Goal: Task Accomplishment & Management: Use online tool/utility

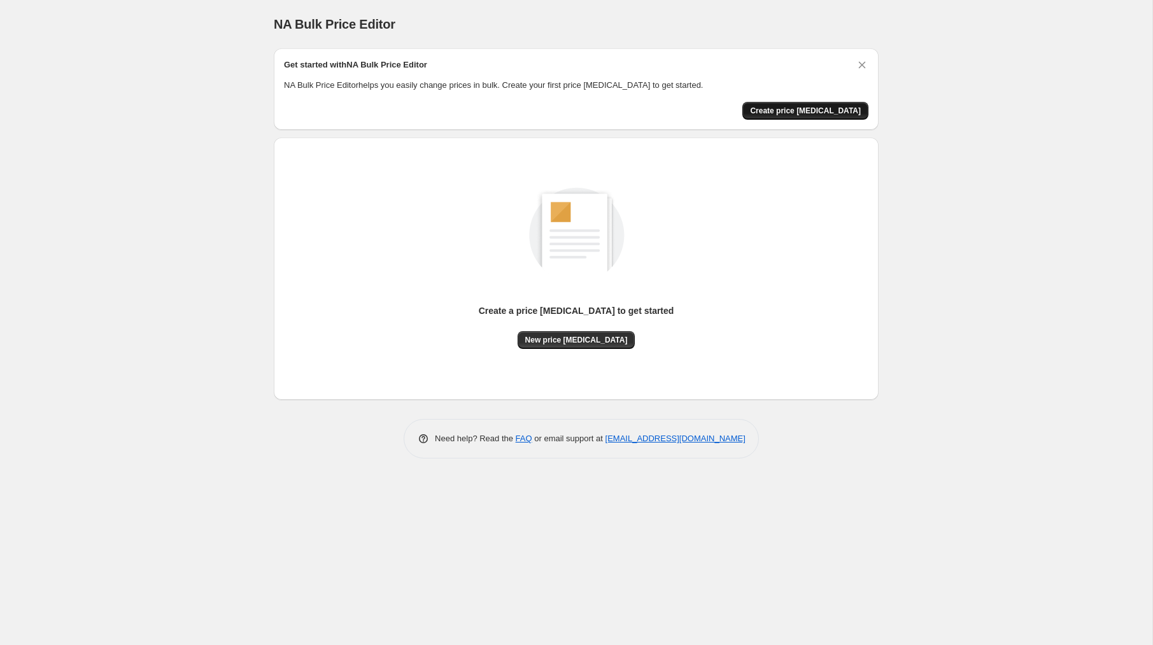
click at [838, 117] on button "Create price [MEDICAL_DATA]" at bounding box center [806, 111] width 126 height 18
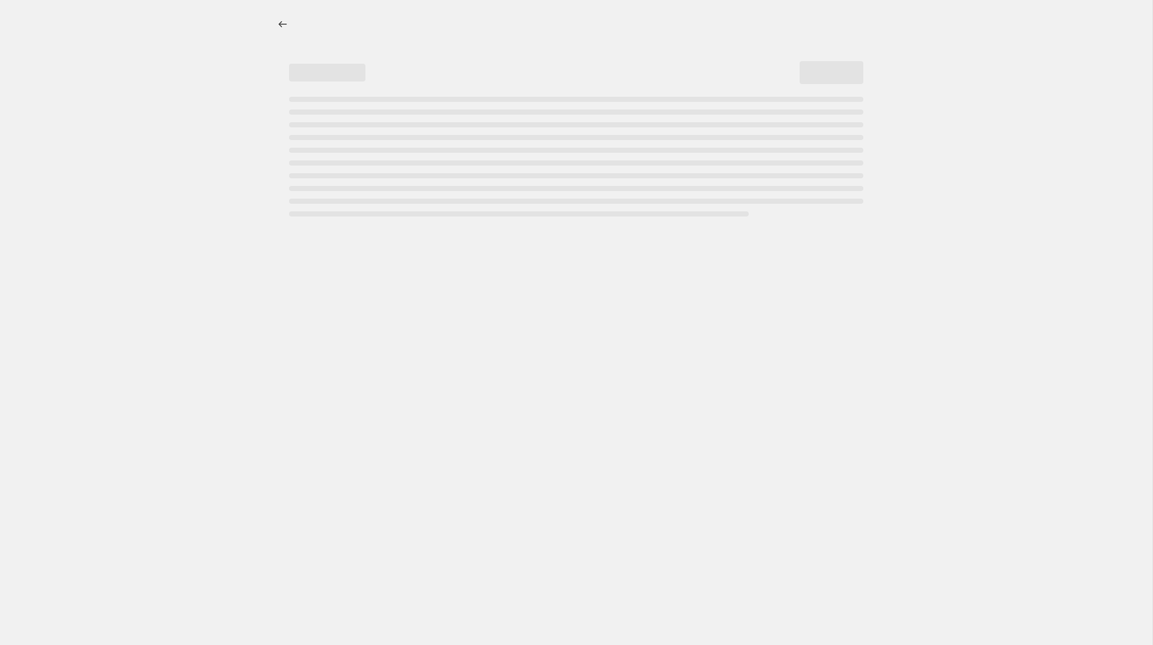
select select "percentage"
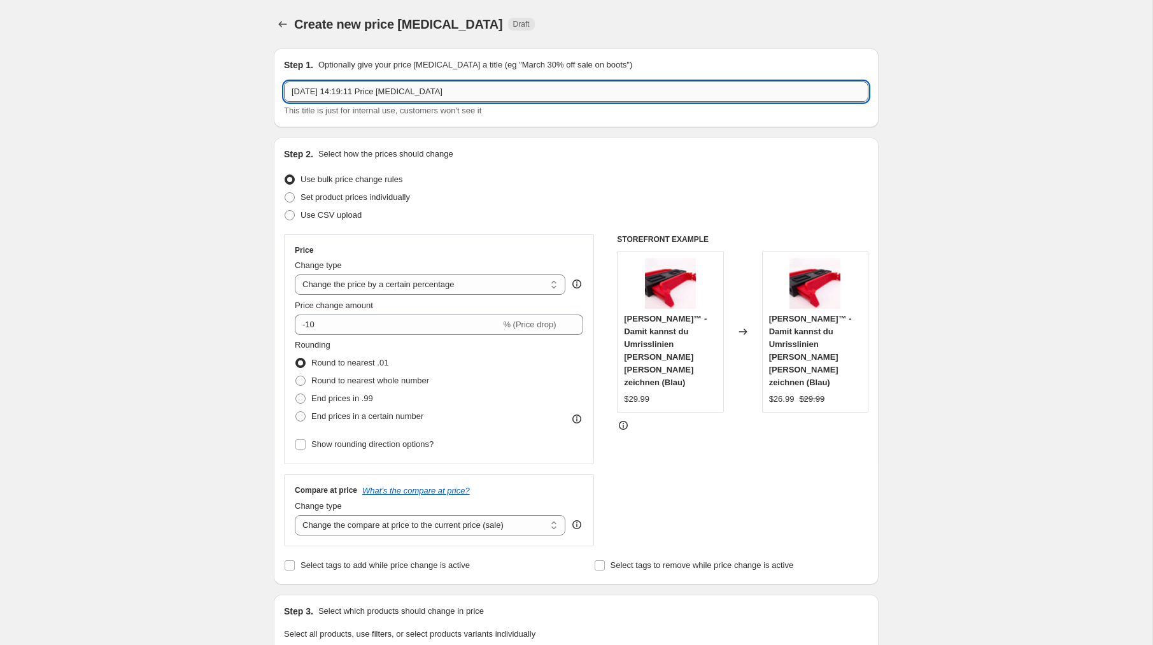
click at [438, 82] on input "9 Oct 2025, 14:19:11 Price change job" at bounding box center [576, 92] width 585 height 20
type input "Remove compare-at prices"
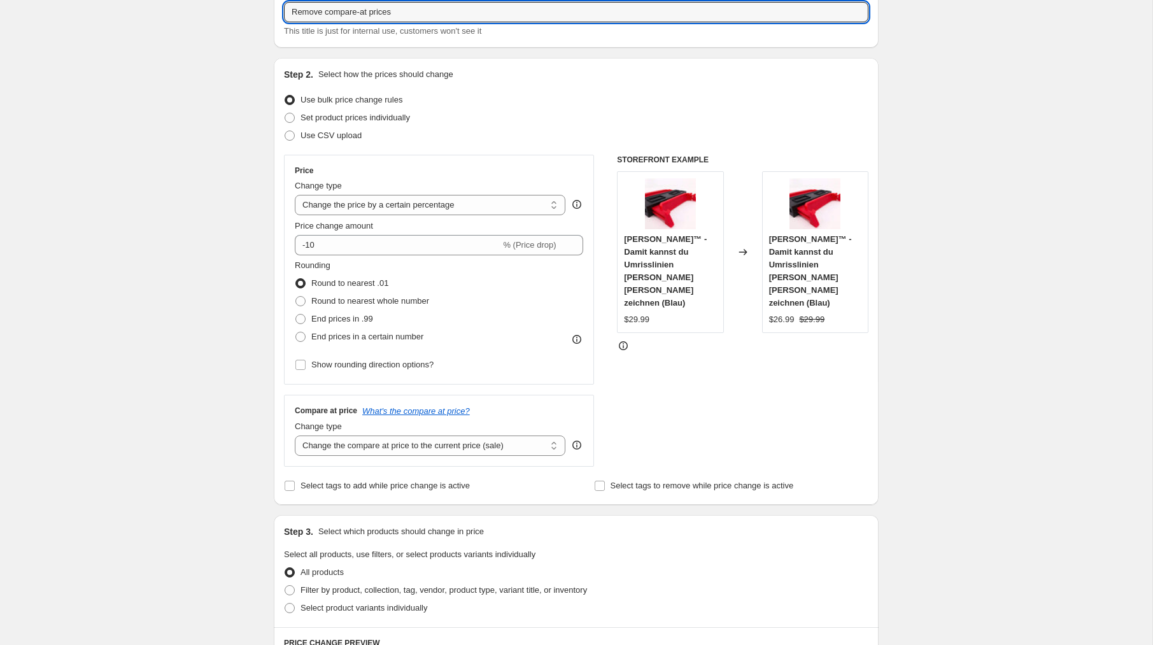
scroll to position [78, 0]
click at [409, 212] on select "Change the price to a certain amount Change the price by a certain amount Chang…" at bounding box center [430, 207] width 271 height 20
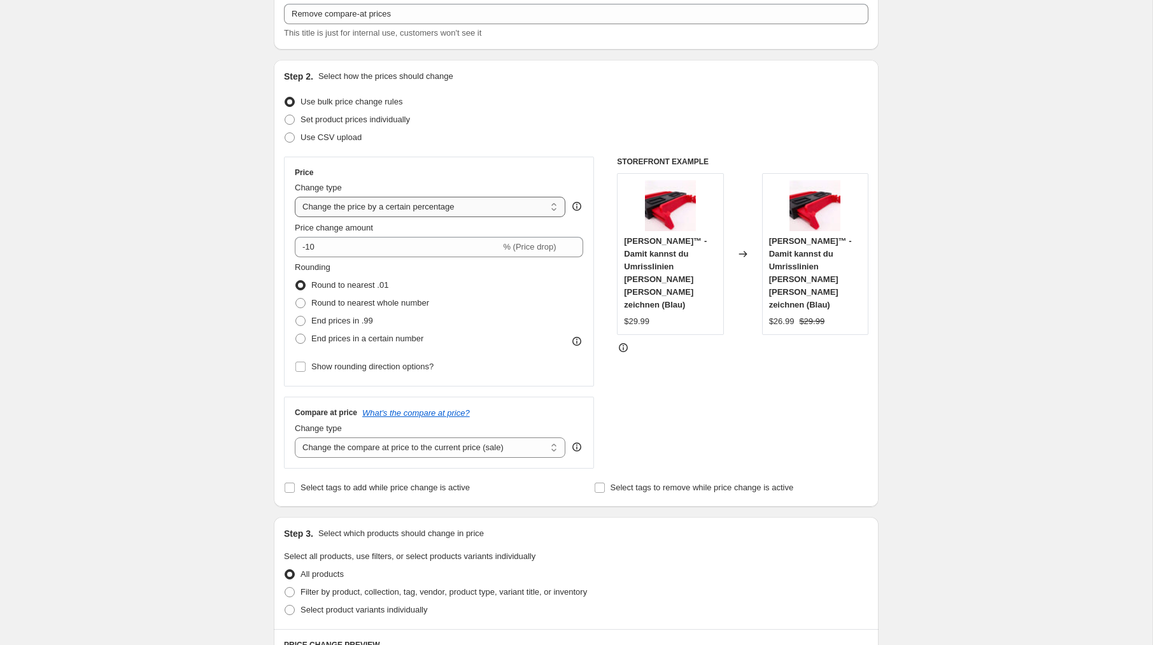
select select "no_change"
click at [295, 197] on select "Change the price to a certain amount Change the price by a certain amount Chang…" at bounding box center [430, 207] width 271 height 20
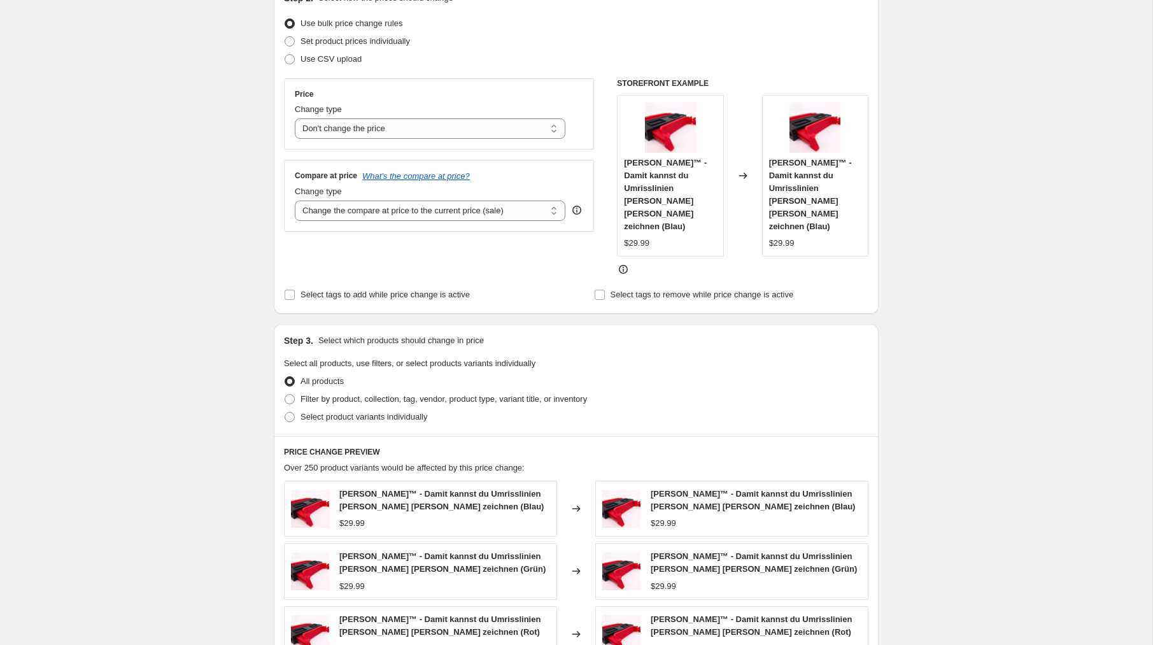
scroll to position [181, 0]
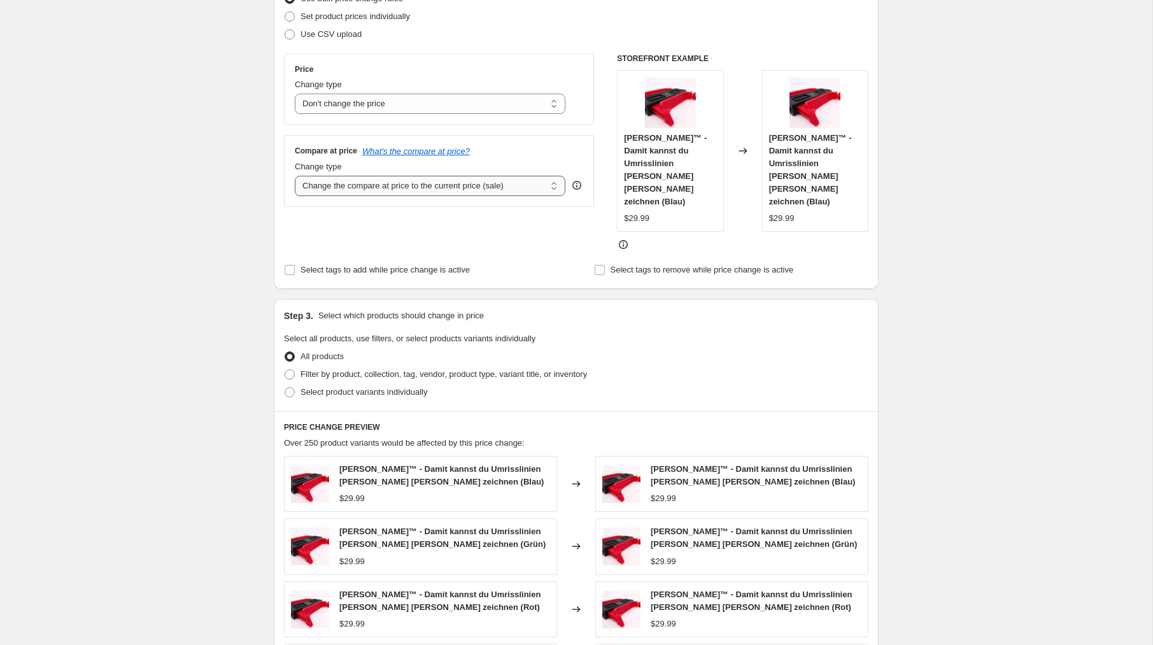
click at [383, 191] on select "Change the compare at price to the current price (sale) Change the compare at p…" at bounding box center [430, 186] width 271 height 20
select select "remove"
click at [295, 176] on select "Change the compare at price to the current price (sale) Change the compare at p…" at bounding box center [430, 186] width 271 height 20
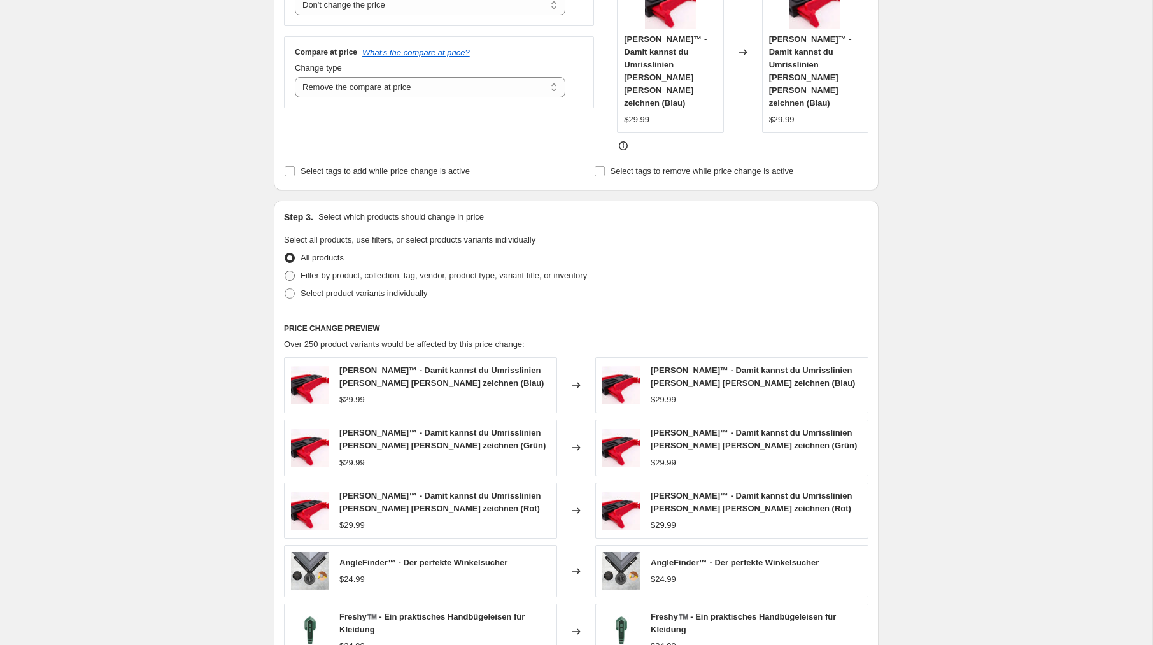
scroll to position [305, 0]
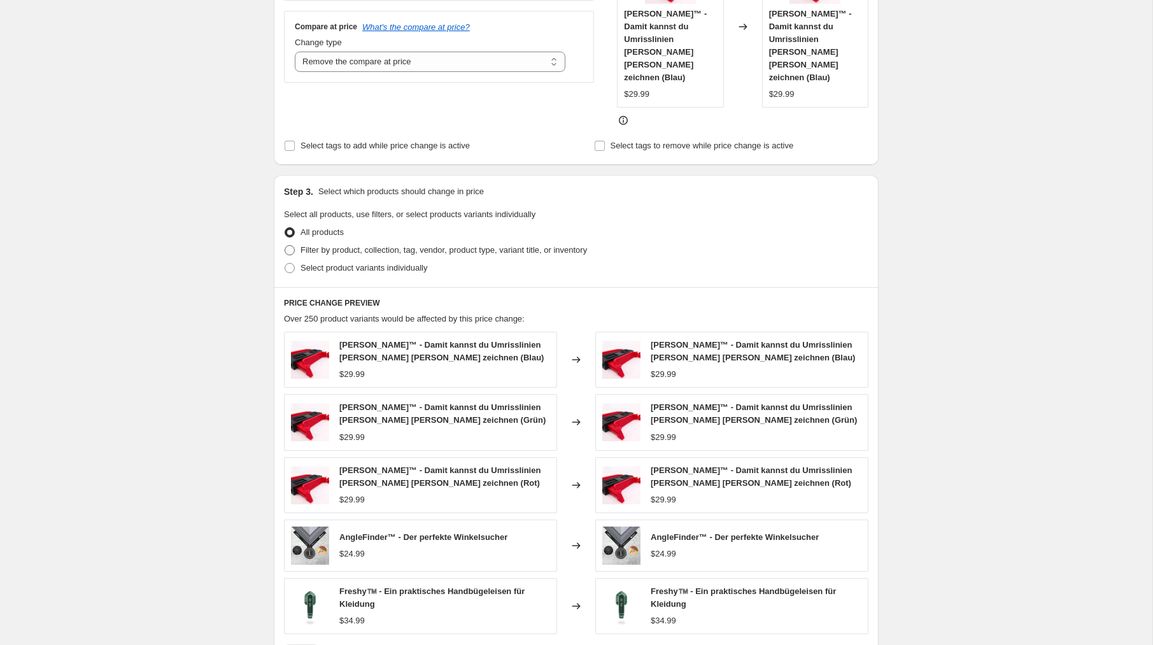
click at [317, 245] on span "Filter by product, collection, tag, vendor, product type, variant title, or inv…" at bounding box center [444, 250] width 287 height 10
click at [285, 245] on input "Filter by product, collection, tag, vendor, product type, variant title, or inv…" at bounding box center [285, 245] width 1 height 1
radio input "true"
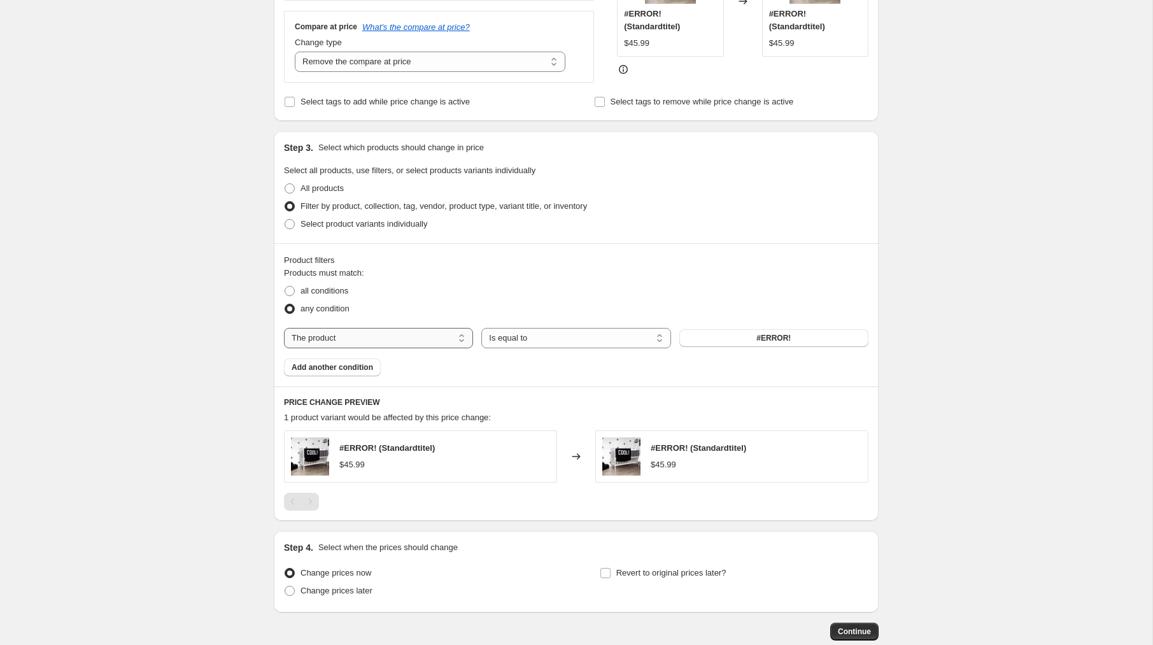
click at [360, 334] on select "The product The product's collection The product's tag The product's vendor The…" at bounding box center [378, 338] width 189 height 20
click at [575, 335] on select "Is equal to Is not equal to" at bounding box center [576, 338] width 189 height 20
click at [772, 339] on span "#ERROR!" at bounding box center [774, 338] width 34 height 10
click at [299, 189] on label "All products" at bounding box center [314, 189] width 60 height 18
click at [285, 184] on input "All products" at bounding box center [285, 183] width 1 height 1
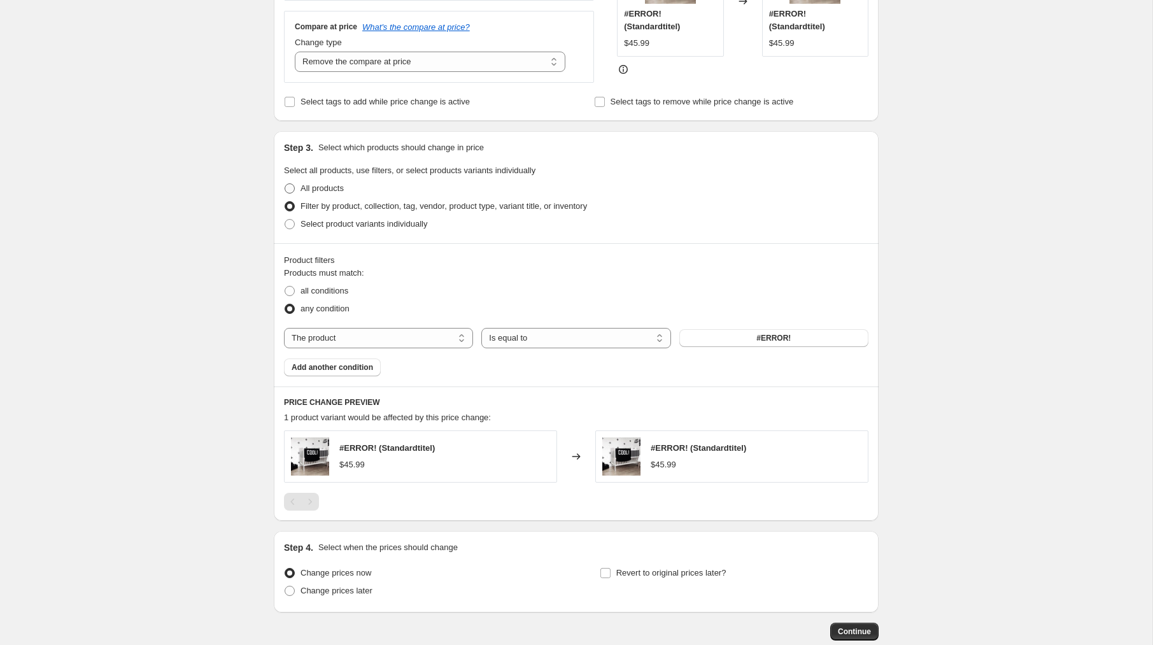
radio input "true"
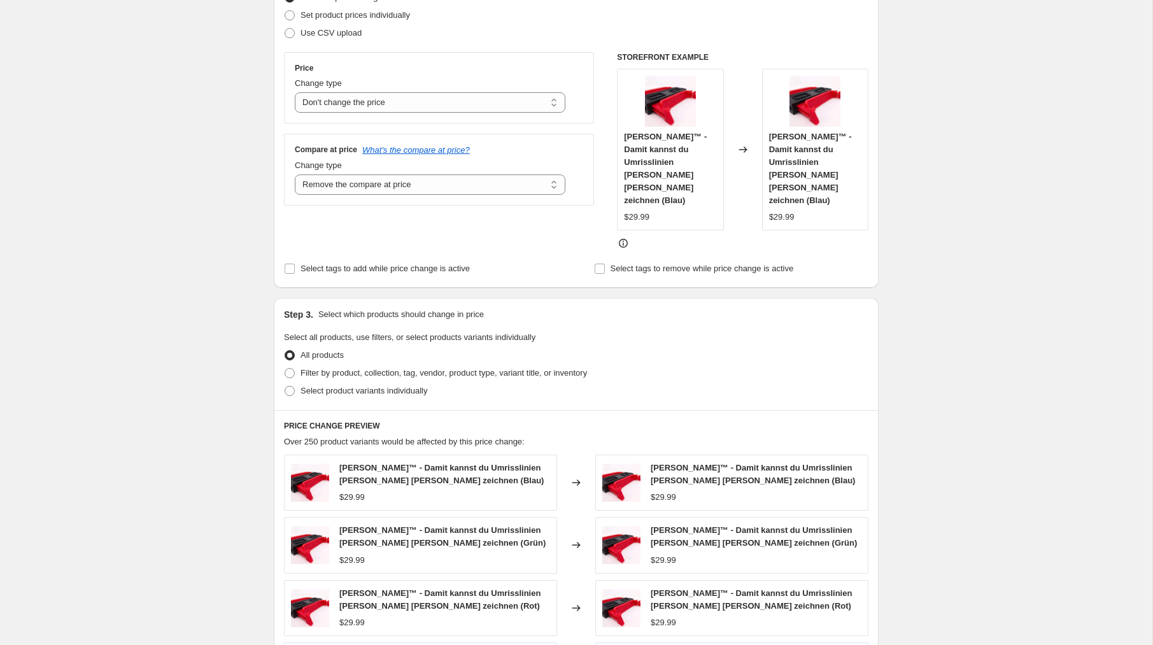
scroll to position [197, 0]
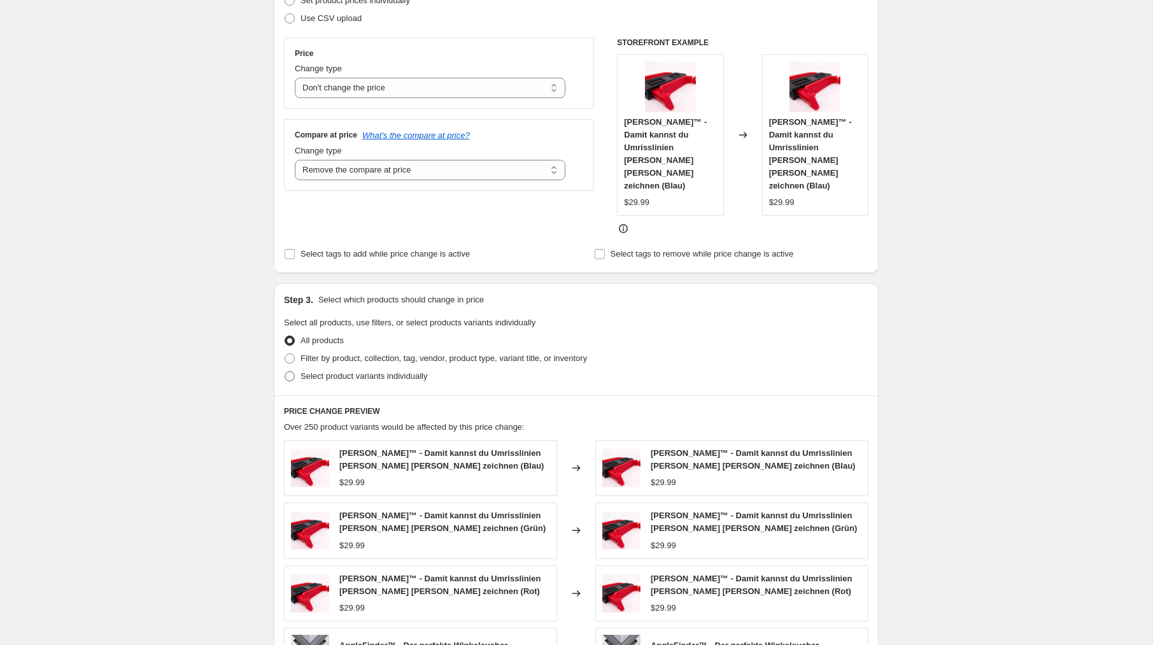
click at [301, 371] on span "Select product variants individually" at bounding box center [364, 376] width 127 height 10
click at [285, 371] on input "Select product variants individually" at bounding box center [285, 371] width 1 height 1
radio input "true"
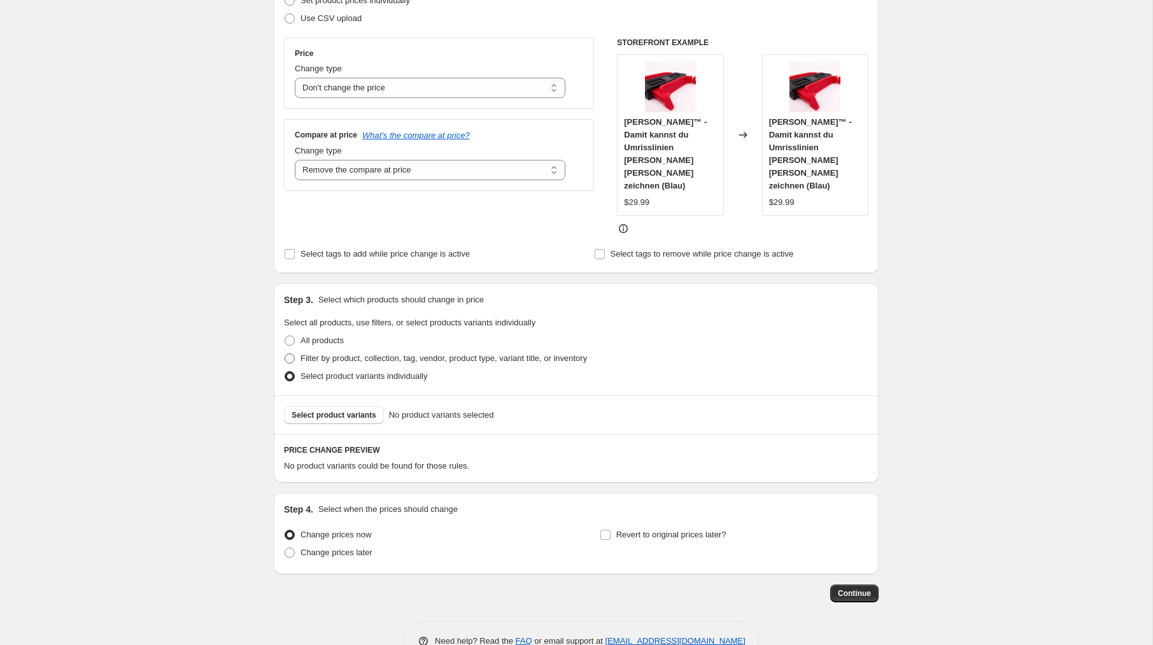
click at [307, 353] on span "Filter by product, collection, tag, vendor, product type, variant title, or inv…" at bounding box center [444, 358] width 287 height 10
click at [285, 353] on input "Filter by product, collection, tag, vendor, product type, variant title, or inv…" at bounding box center [285, 353] width 1 height 1
radio input "true"
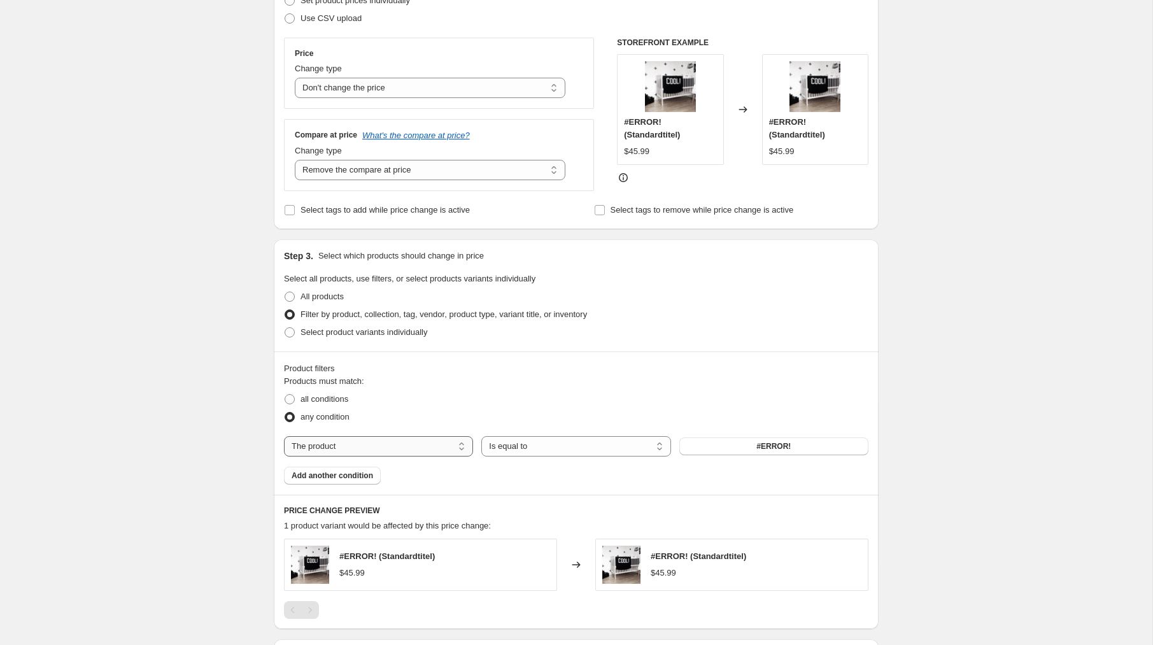
click at [354, 446] on select "The product The product's collection The product's tag The product's vendor The…" at bounding box center [378, 446] width 189 height 20
select select "product_status"
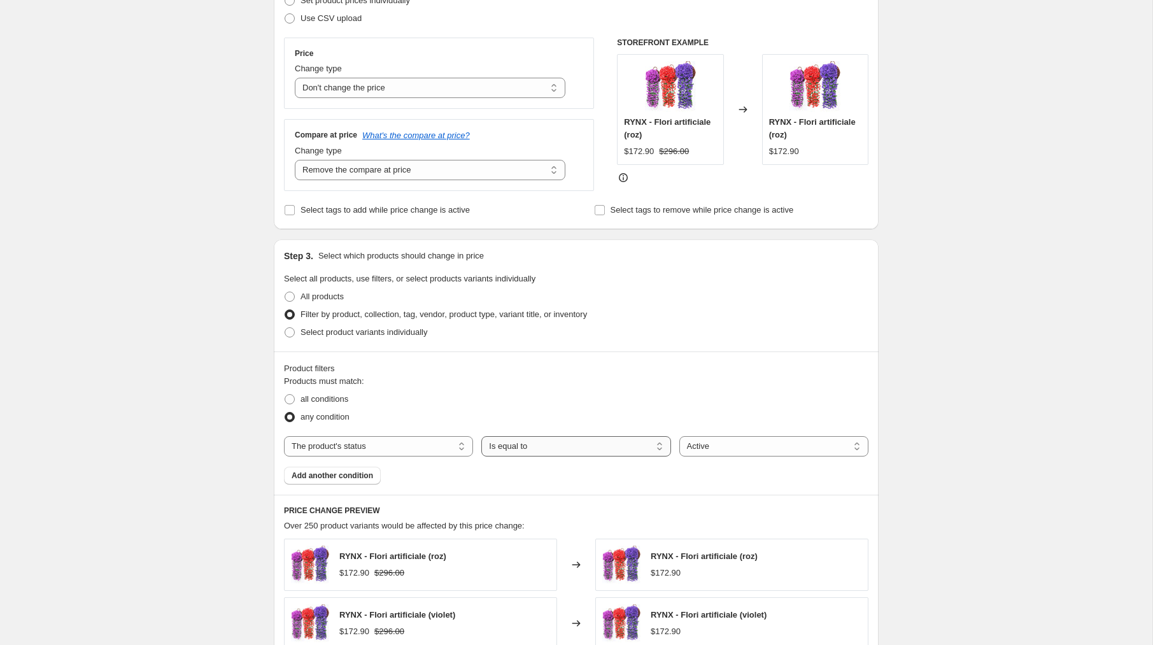
click at [594, 446] on select "Is equal to Is not equal to" at bounding box center [576, 446] width 189 height 20
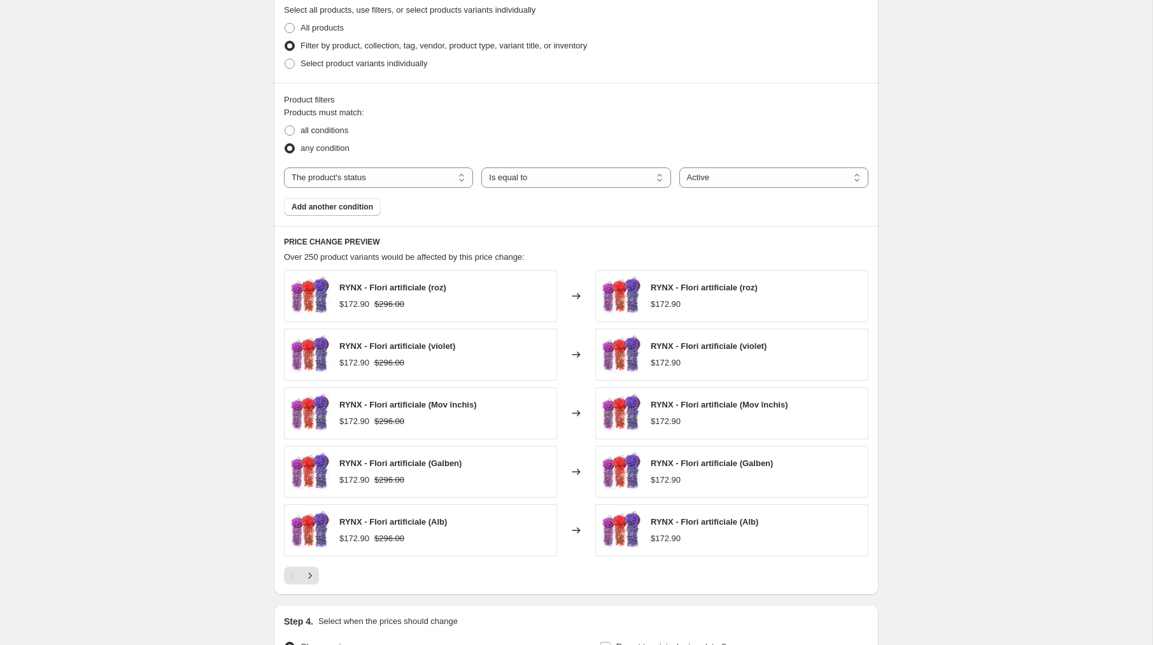
scroll to position [613, 0]
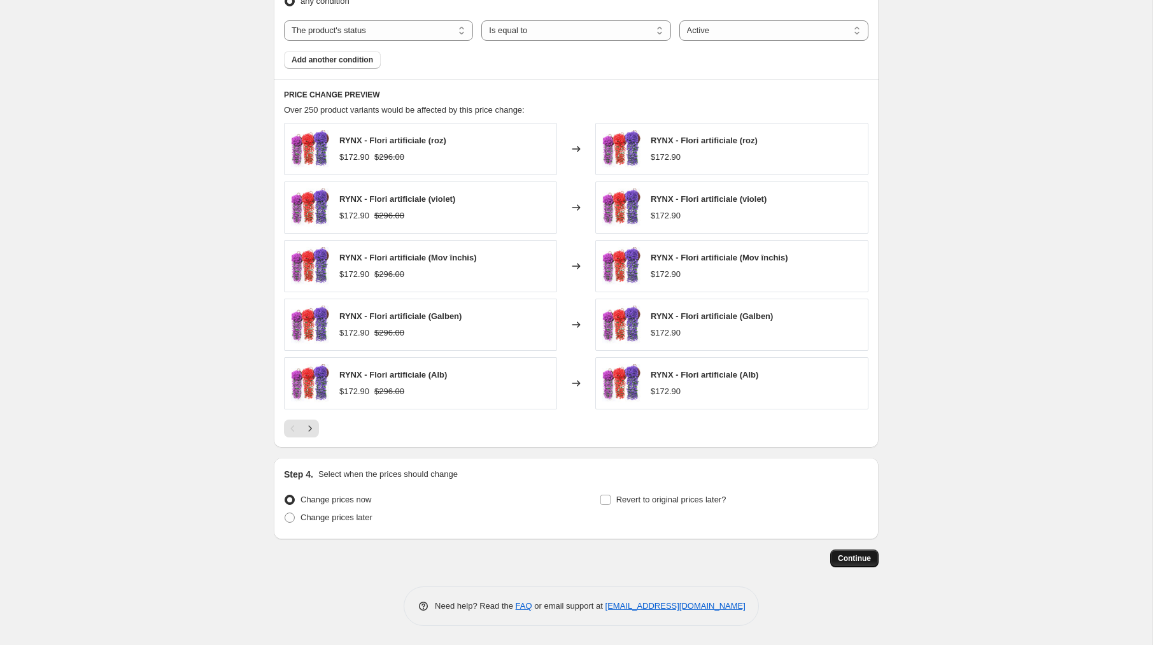
click at [852, 552] on button "Continue" at bounding box center [855, 559] width 48 height 18
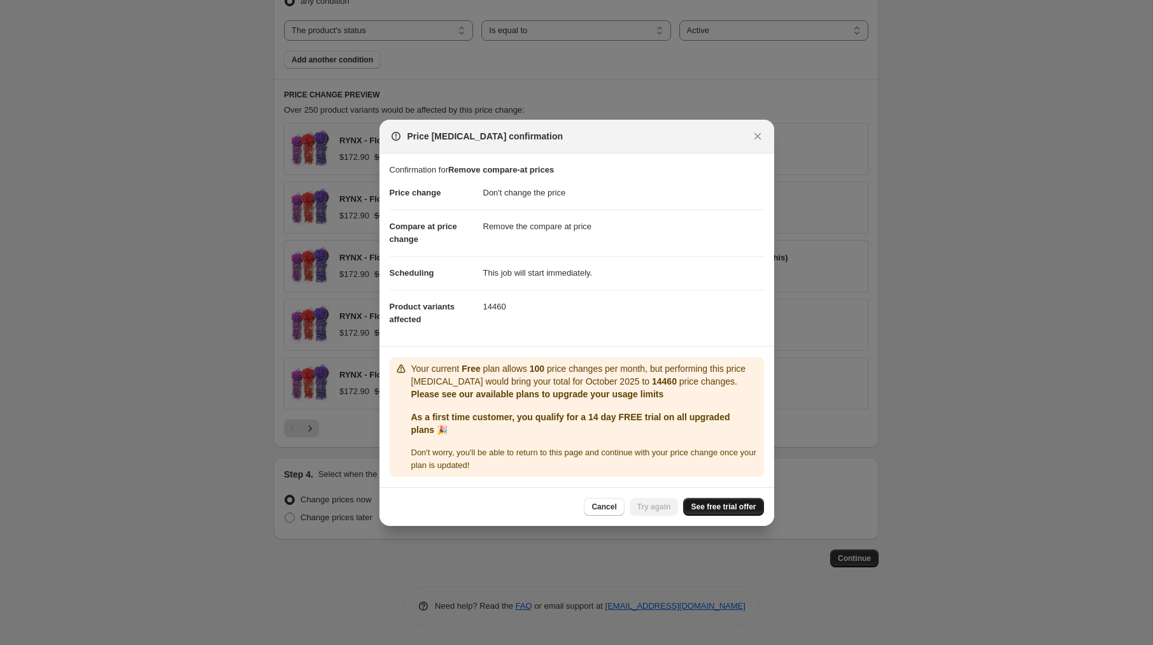
click at [727, 508] on span "See free trial offer" at bounding box center [723, 507] width 65 height 10
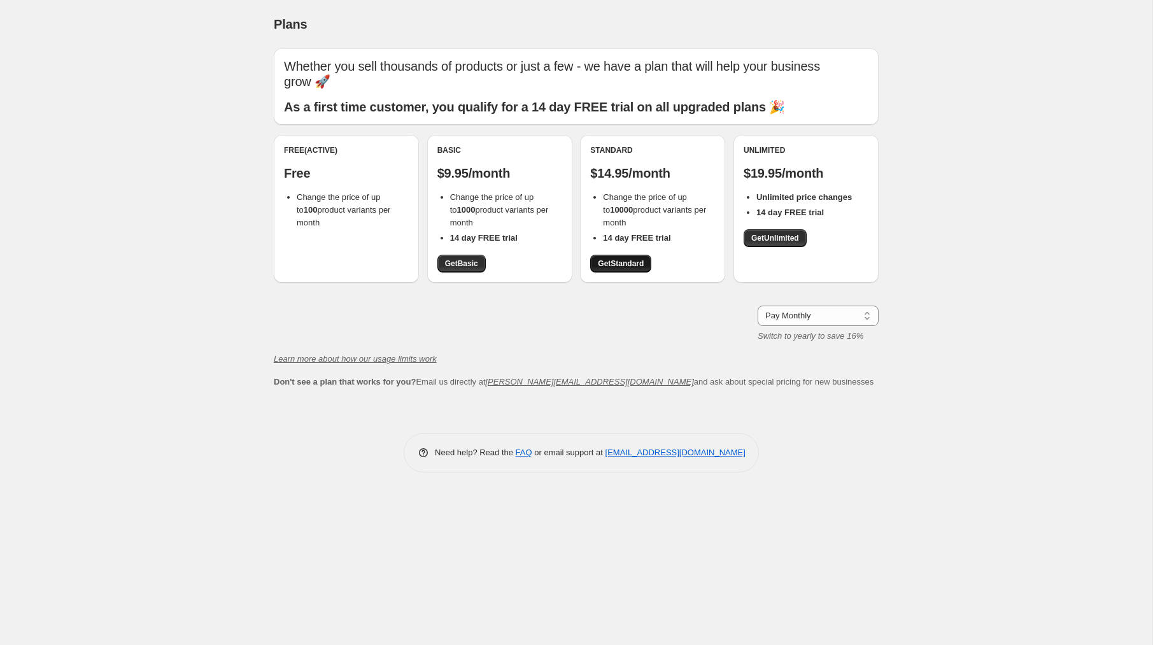
click at [624, 260] on span "Get Standard" at bounding box center [621, 264] width 46 height 10
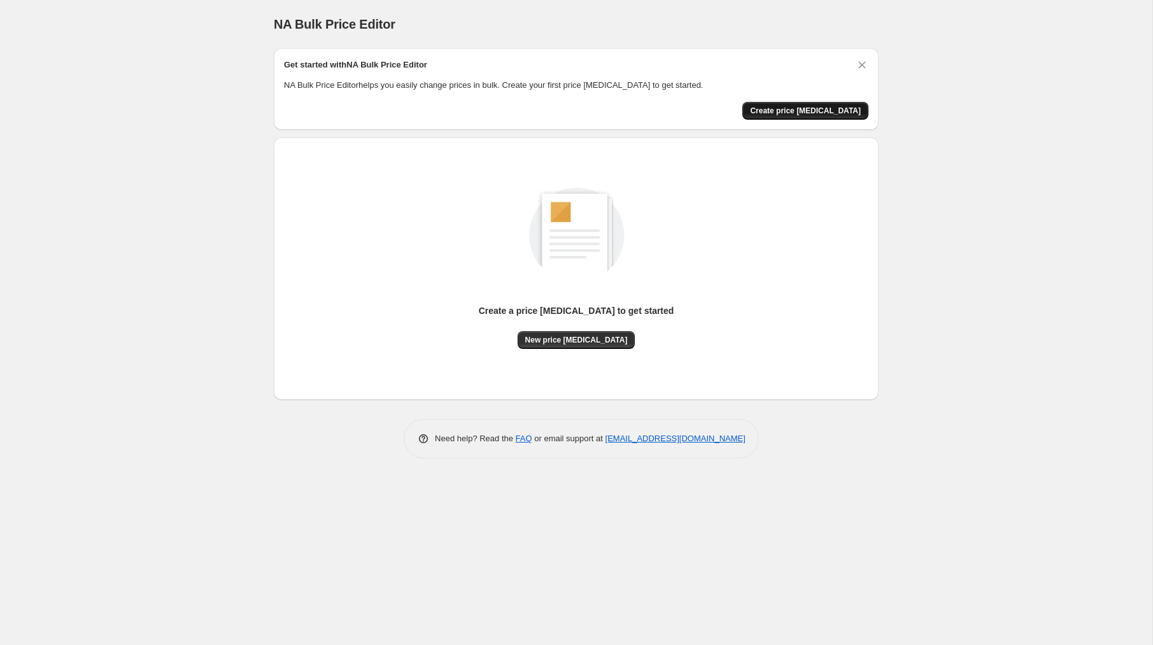
click at [794, 112] on span "Create price [MEDICAL_DATA]" at bounding box center [805, 111] width 111 height 10
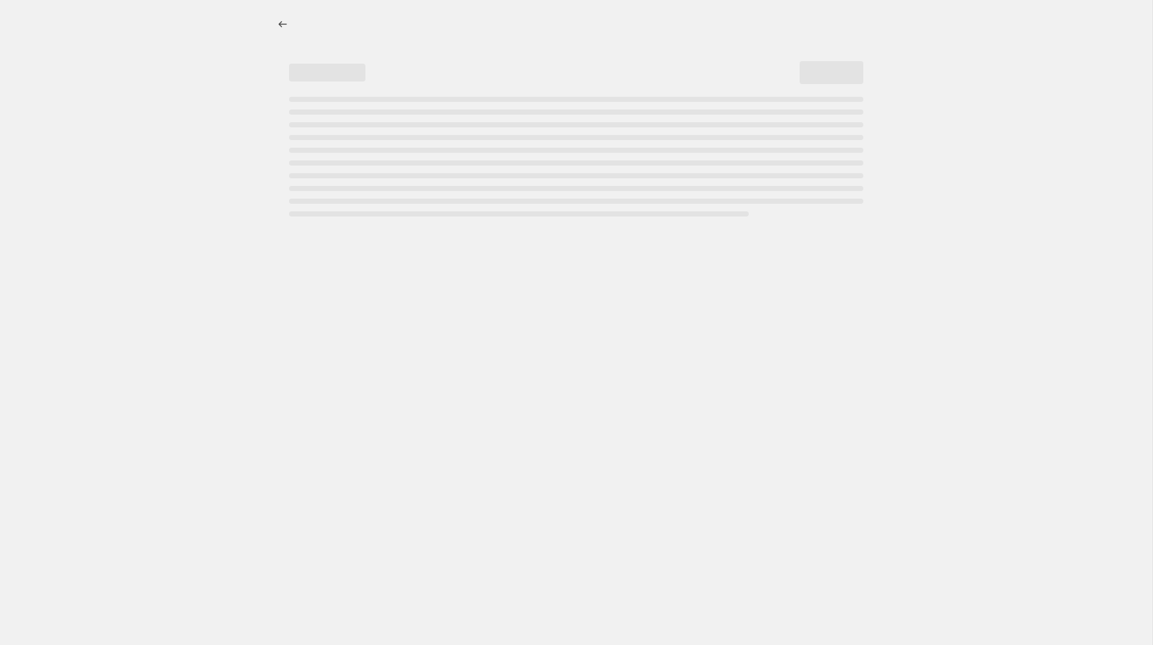
select select "percentage"
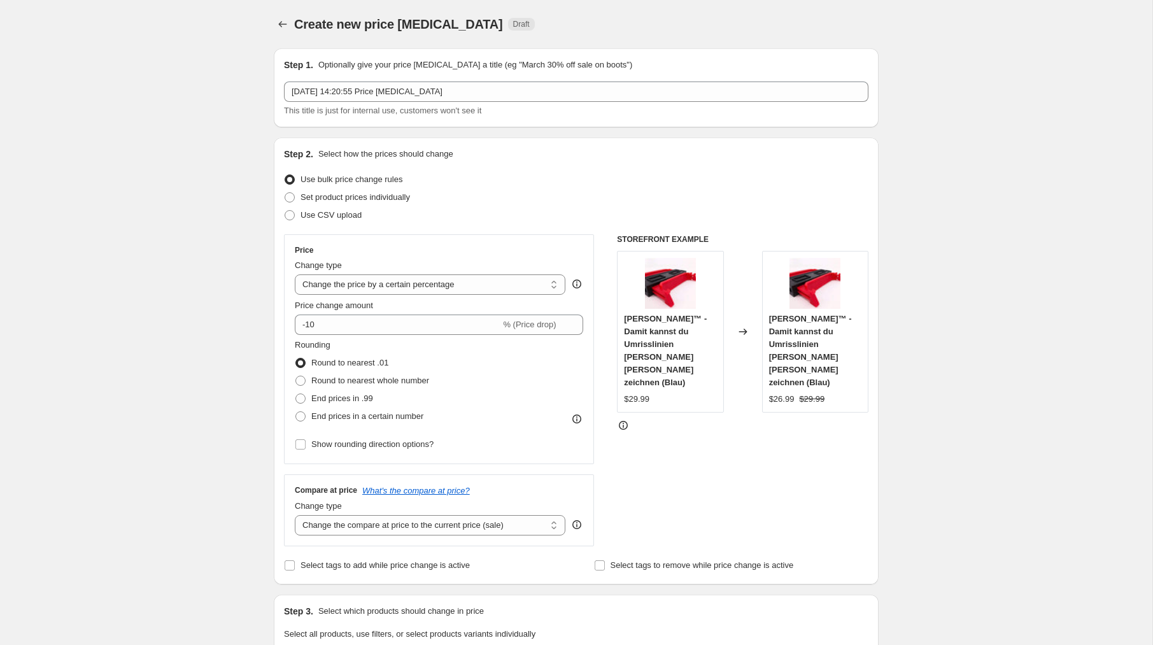
click at [492, 103] on div "9 Oct 2025, 14:20:55 Price change job This title is just for internal use, cust…" at bounding box center [576, 100] width 585 height 36
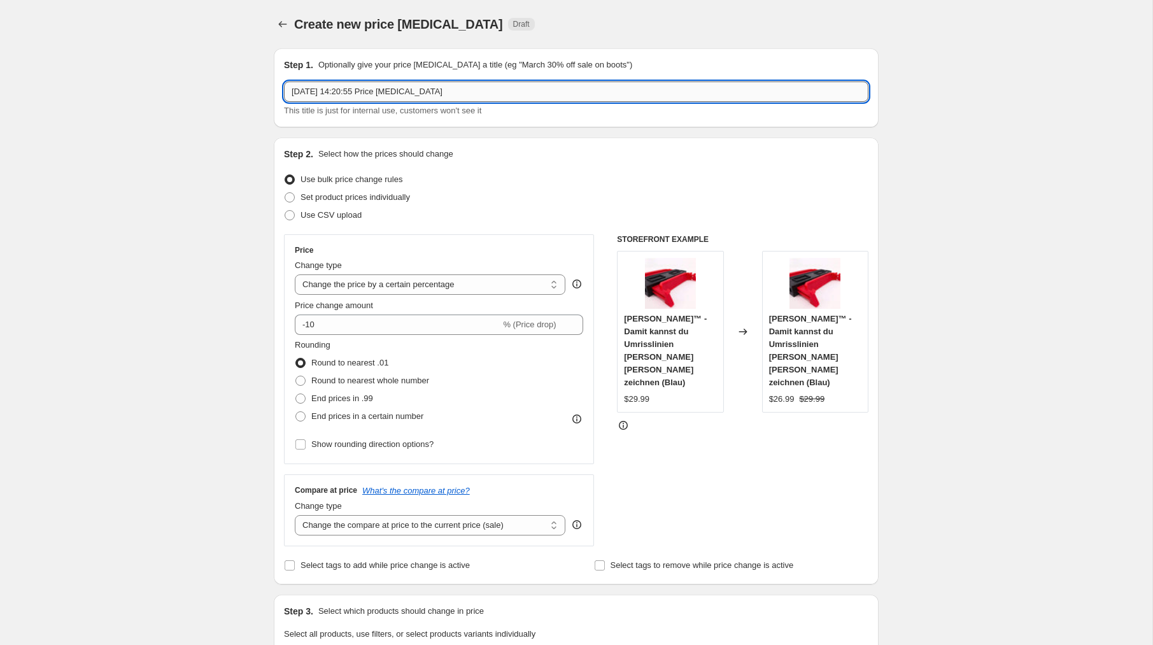
click at [482, 92] on input "9 Oct 2025, 14:20:55 Price change job" at bounding box center [576, 92] width 585 height 20
type input "Remove compare-at prices"
click at [343, 283] on select "Change the price to a certain amount Change the price by a certain amount Chang…" at bounding box center [430, 285] width 271 height 20
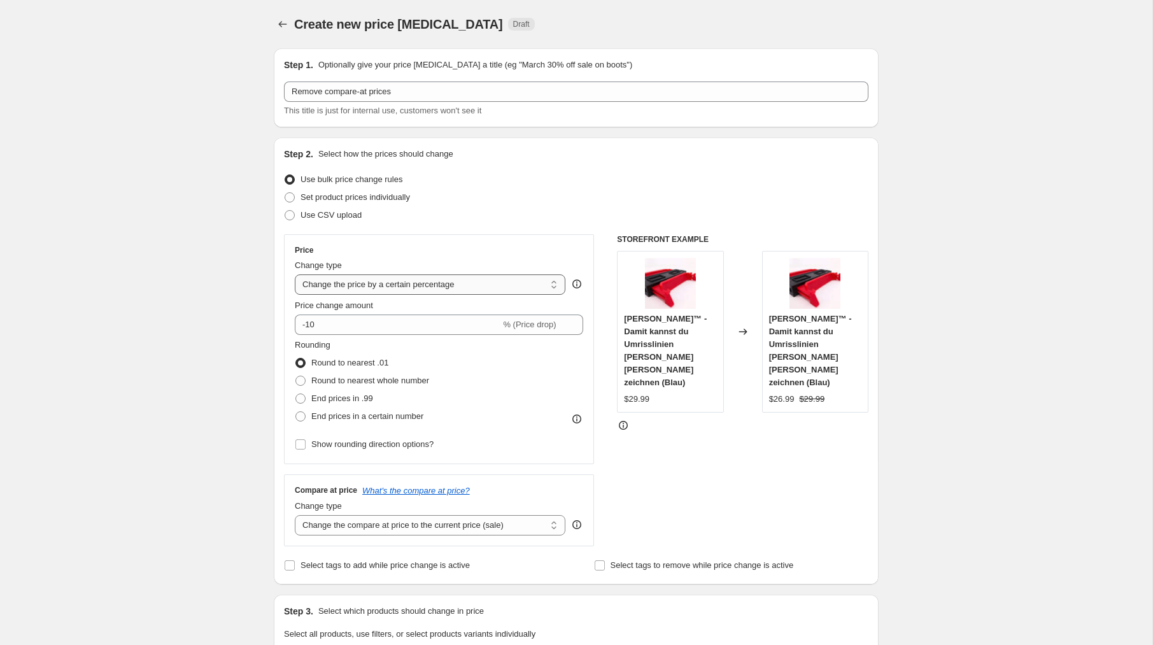
select select "no_change"
click at [295, 275] on select "Change the price to a certain amount Change the price by a certain amount Chang…" at bounding box center [430, 285] width 271 height 20
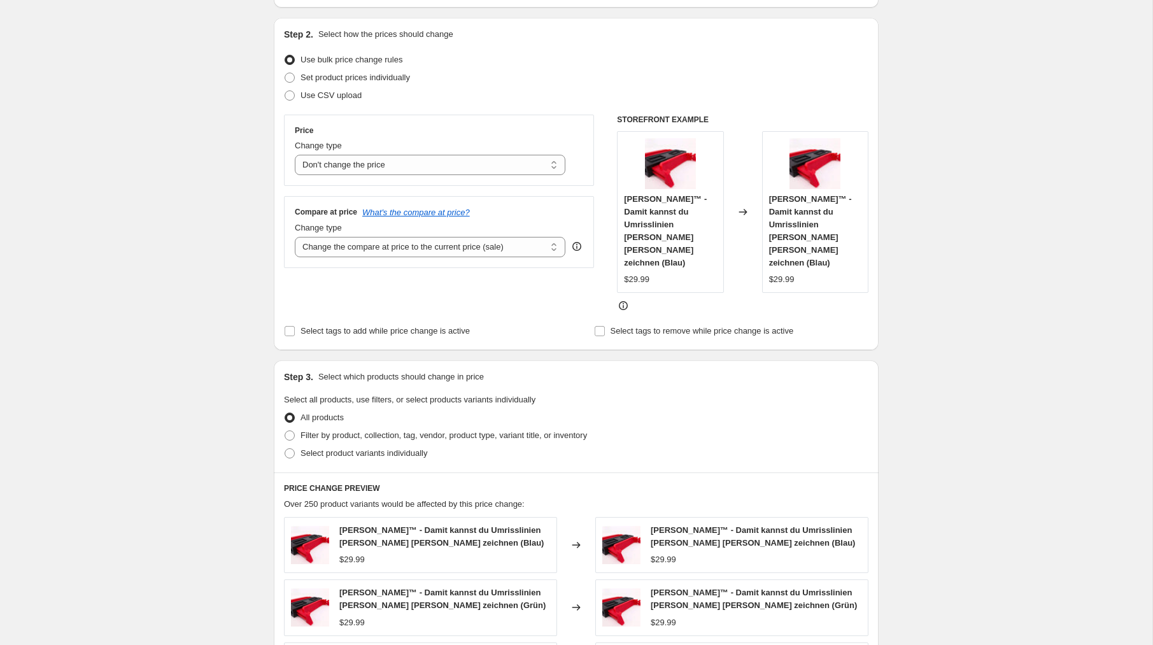
scroll to position [135, 0]
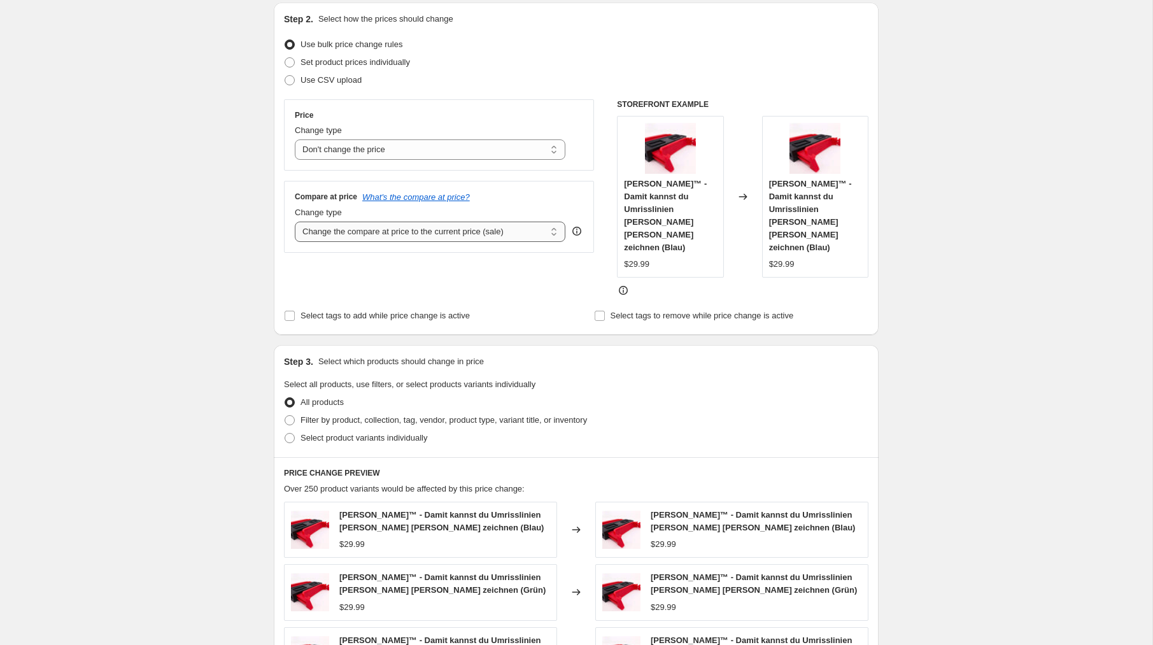
click at [370, 238] on select "Change the compare at price to the current price (sale) Change the compare at p…" at bounding box center [430, 232] width 271 height 20
click at [295, 222] on select "Change the compare at price to the current price (sale) Change the compare at p…" at bounding box center [430, 232] width 271 height 20
click at [368, 232] on select "Change the compare at price to the current price (sale) Change the compare at p…" at bounding box center [430, 232] width 271 height 20
select select "remove"
click at [295, 222] on select "Change the compare at price to the current price (sale) Change the compare at p…" at bounding box center [430, 232] width 271 height 20
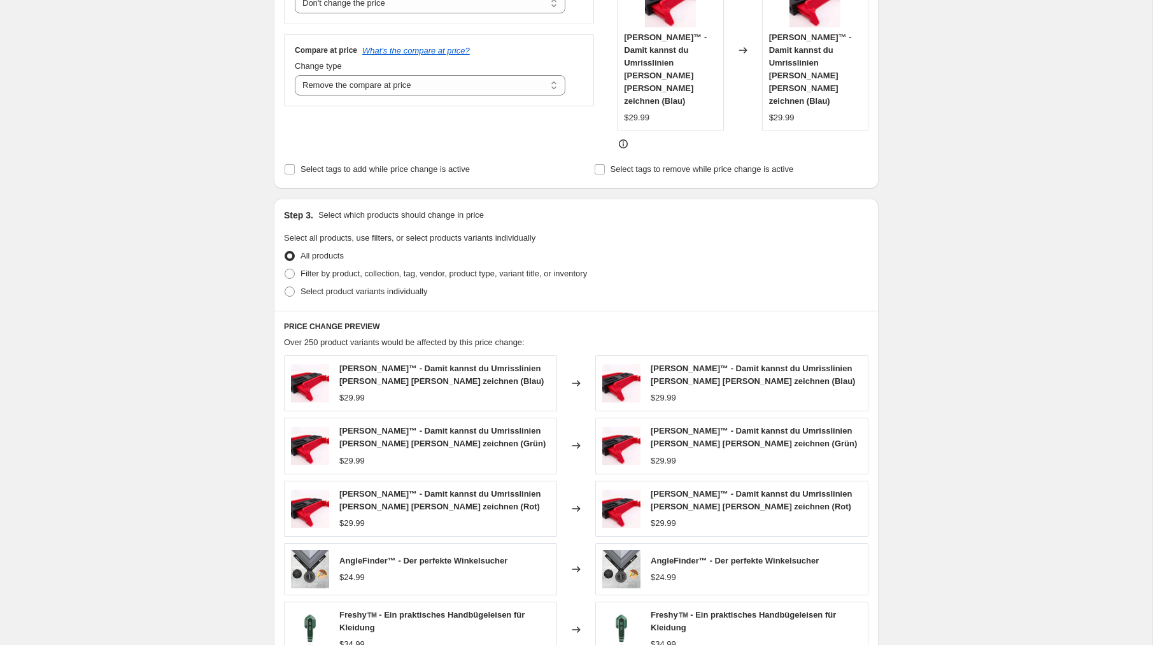
scroll to position [308, 0]
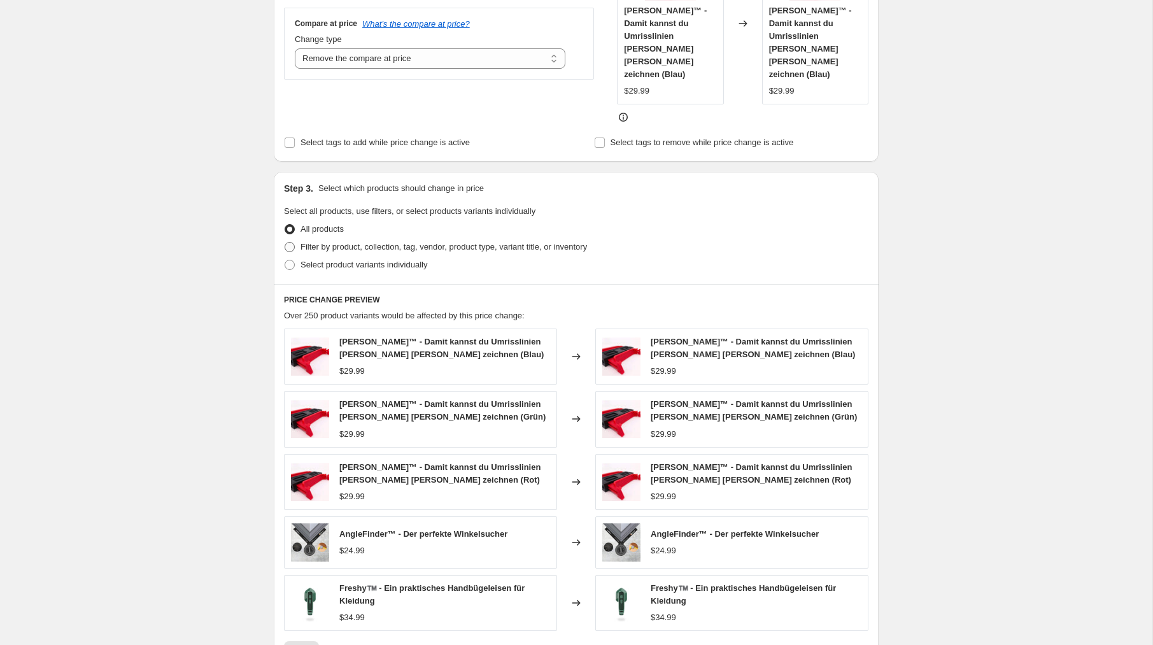
click at [308, 242] on span "Filter by product, collection, tag, vendor, product type, variant title, or inv…" at bounding box center [444, 247] width 287 height 10
click at [285, 242] on input "Filter by product, collection, tag, vendor, product type, variant title, or inv…" at bounding box center [285, 242] width 1 height 1
radio input "true"
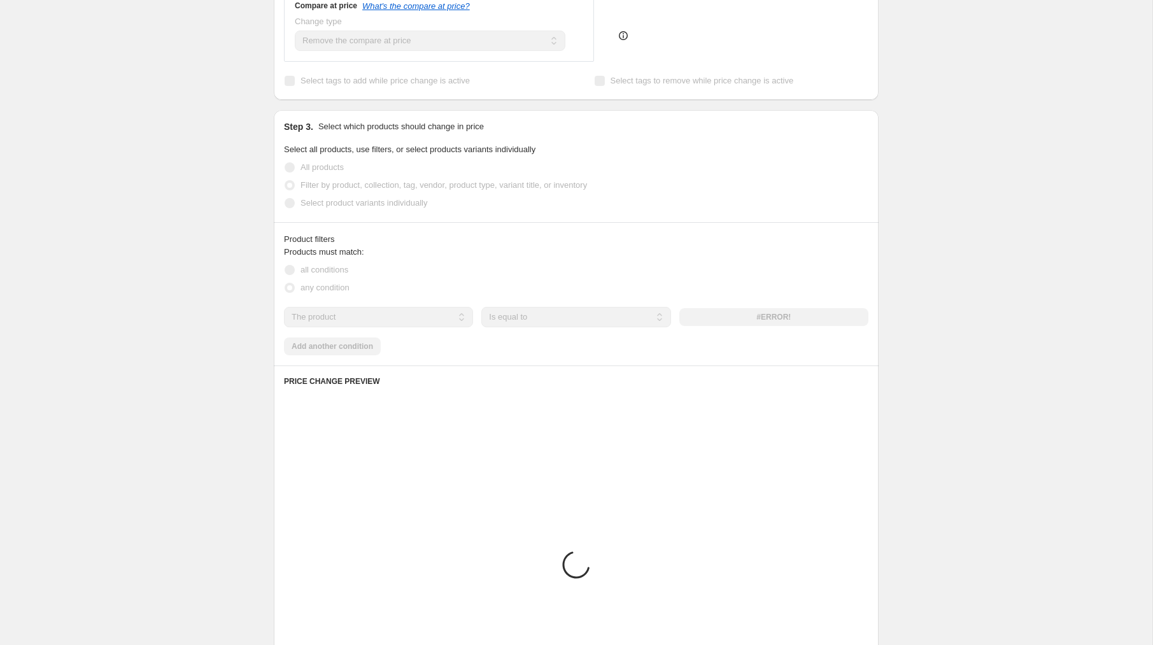
scroll to position [361, 0]
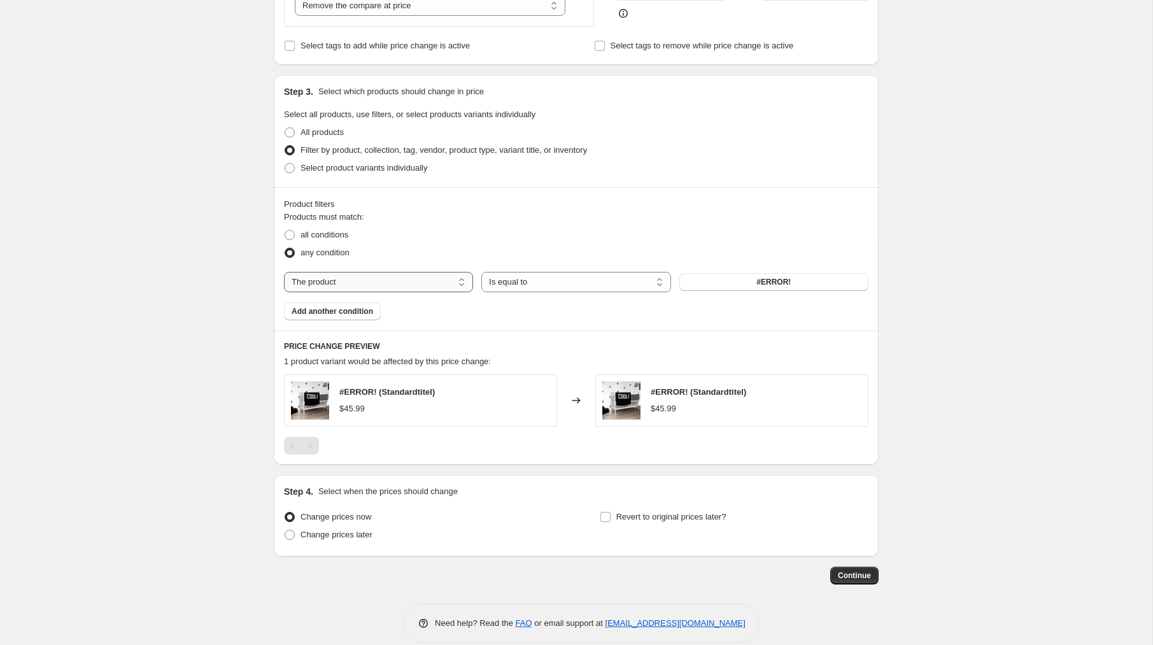
click at [343, 282] on select "The product The product's collection The product's tag The product's vendor The…" at bounding box center [378, 282] width 189 height 20
select select "product_status"
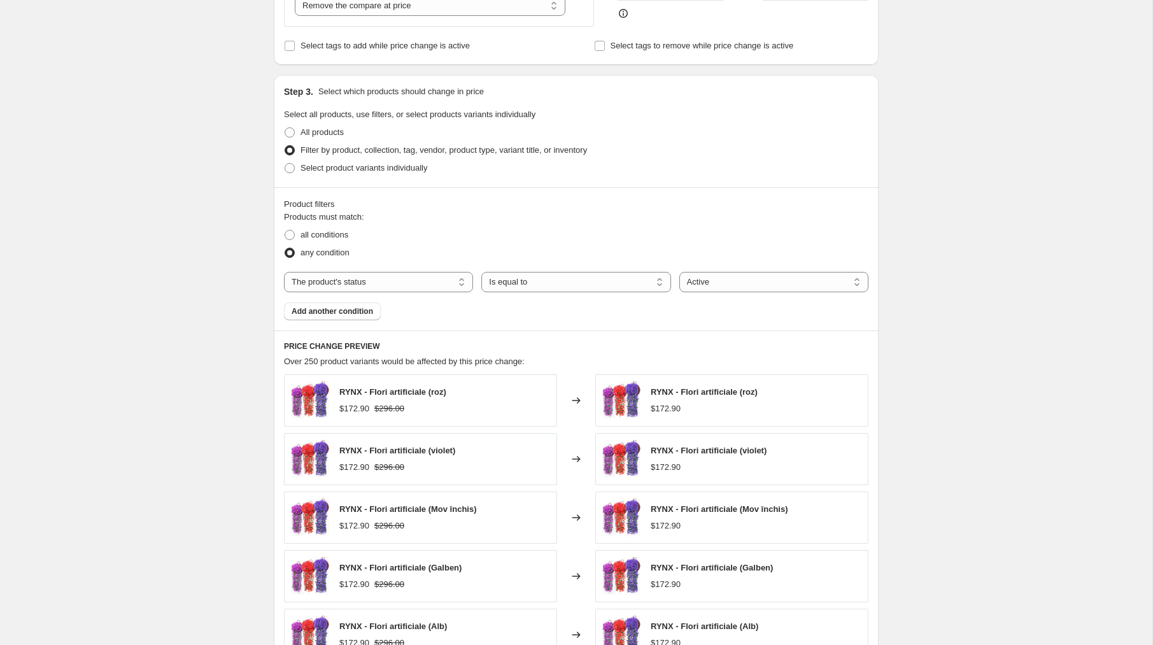
scroll to position [613, 0]
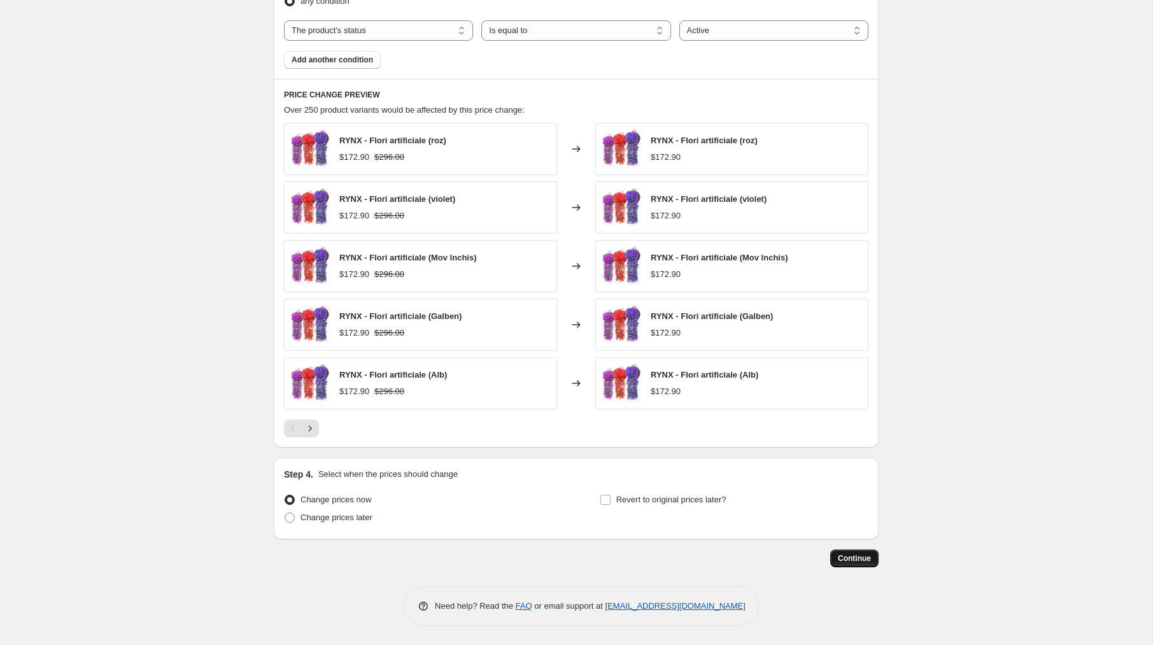
click at [859, 555] on span "Continue" at bounding box center [854, 558] width 33 height 10
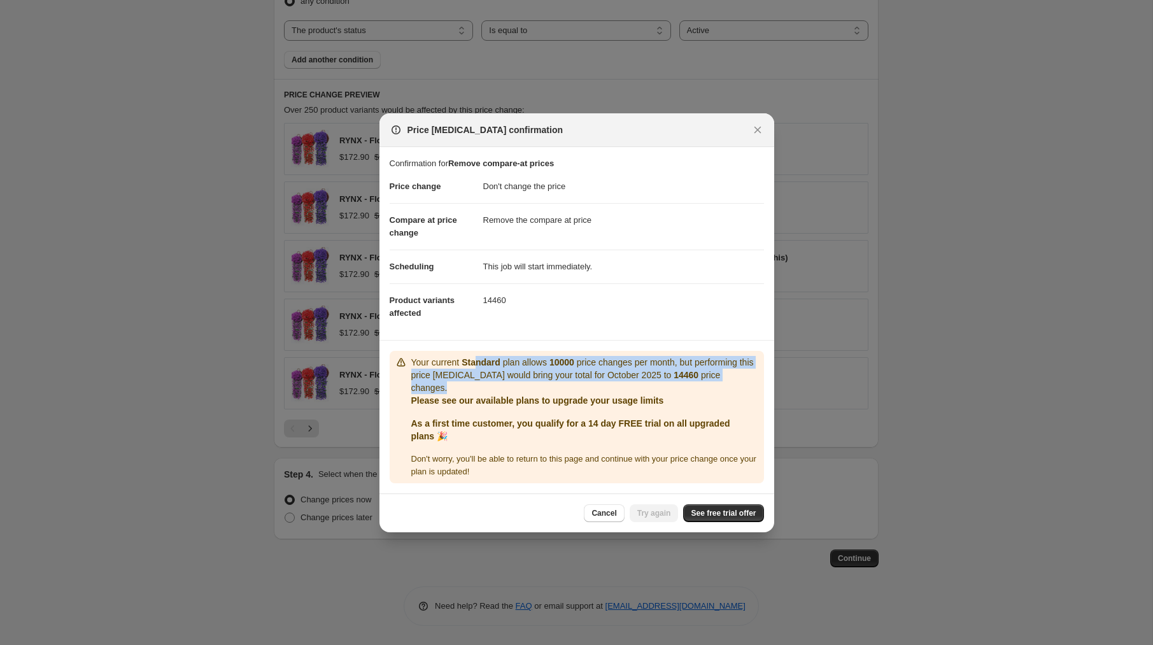
drag, startPoint x: 524, startPoint y: 364, endPoint x: 568, endPoint y: 385, distance: 49.0
click at [568, 385] on p "Your current Standard plan allows 10000 price changes per month, but performing…" at bounding box center [585, 375] width 348 height 38
click at [703, 513] on span "See free trial offer" at bounding box center [723, 513] width 65 height 10
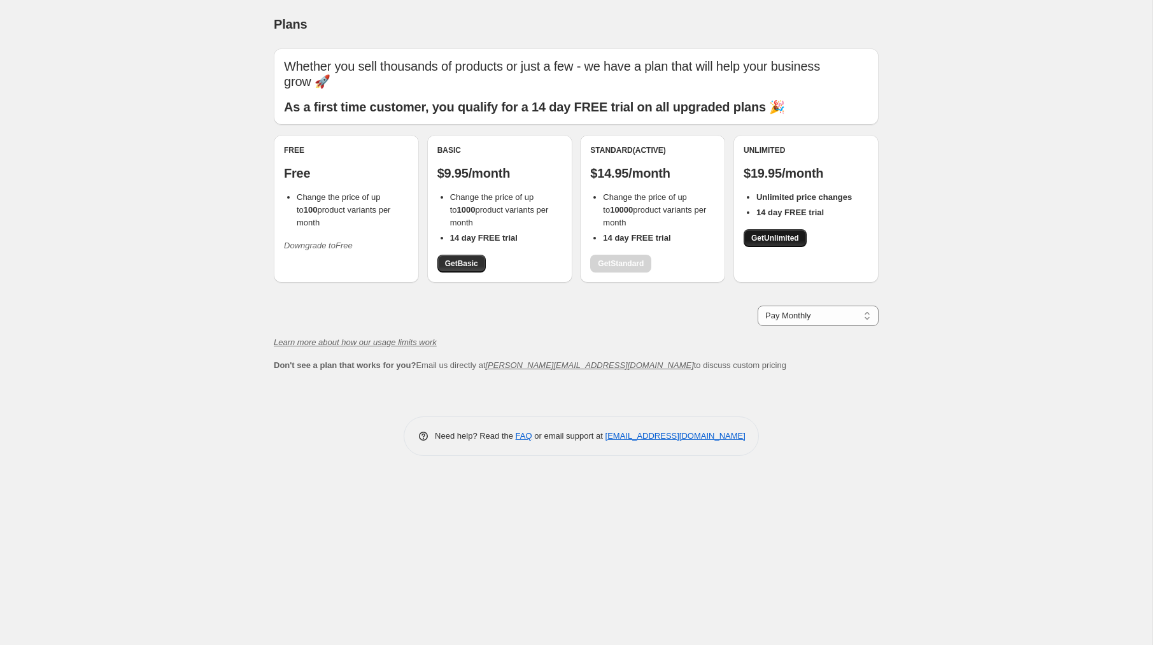
click at [788, 236] on span "Get Unlimited" at bounding box center [776, 238] width 48 height 10
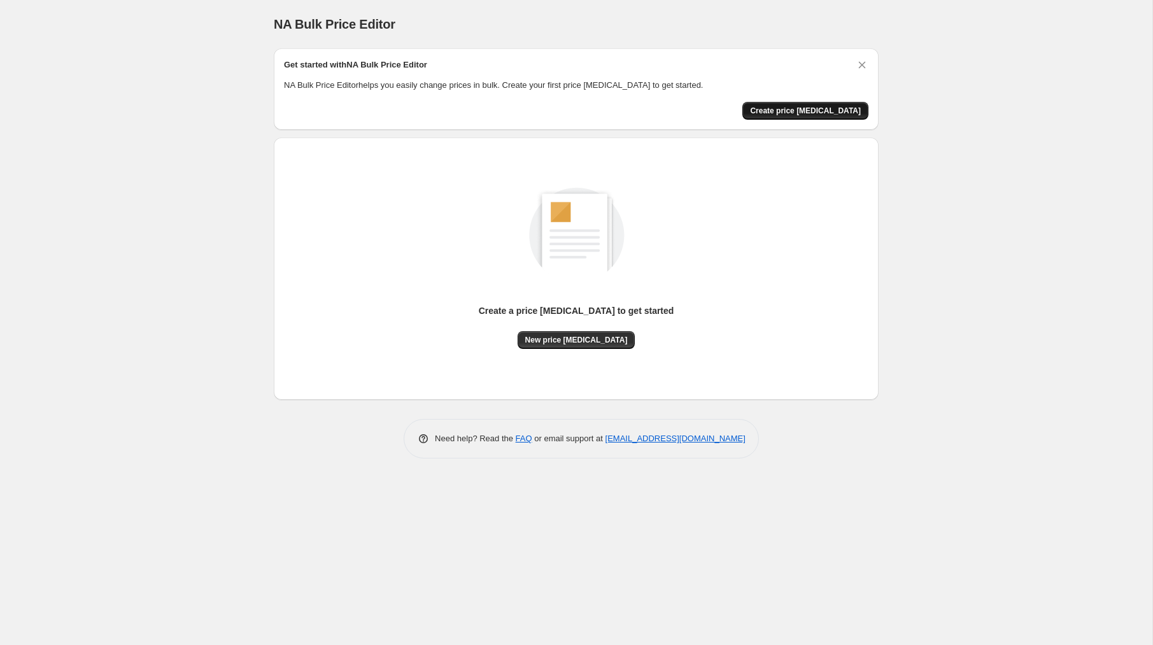
click at [797, 106] on button "Create price [MEDICAL_DATA]" at bounding box center [806, 111] width 126 height 18
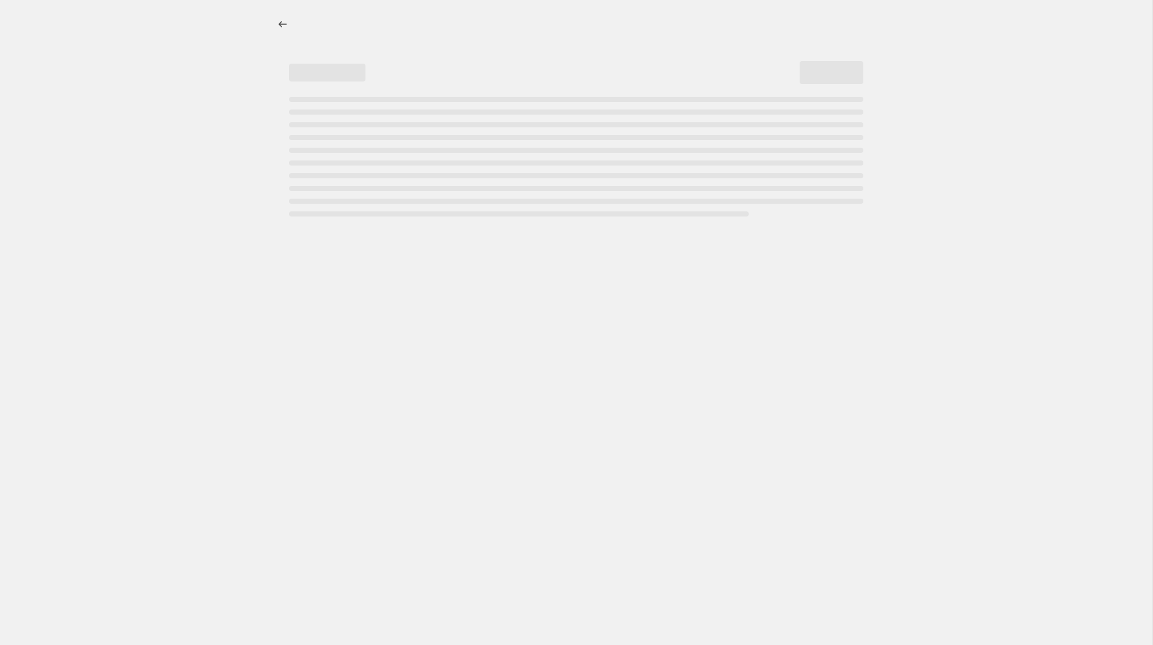
select select "percentage"
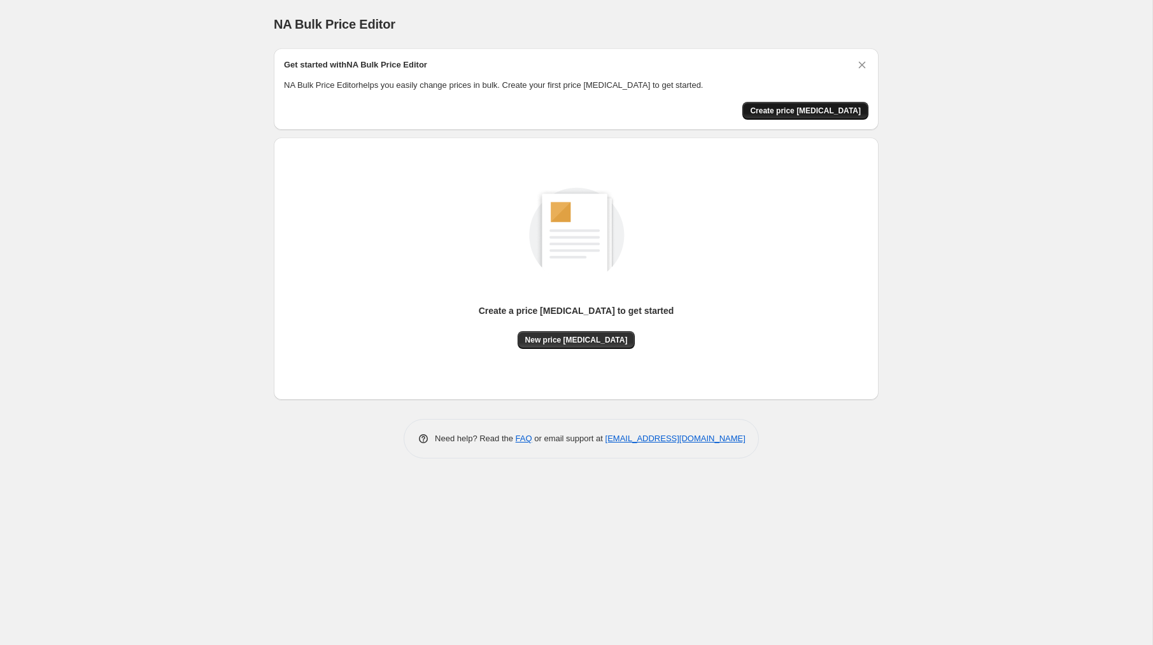
click at [776, 111] on span "Create price [MEDICAL_DATA]" at bounding box center [805, 111] width 111 height 10
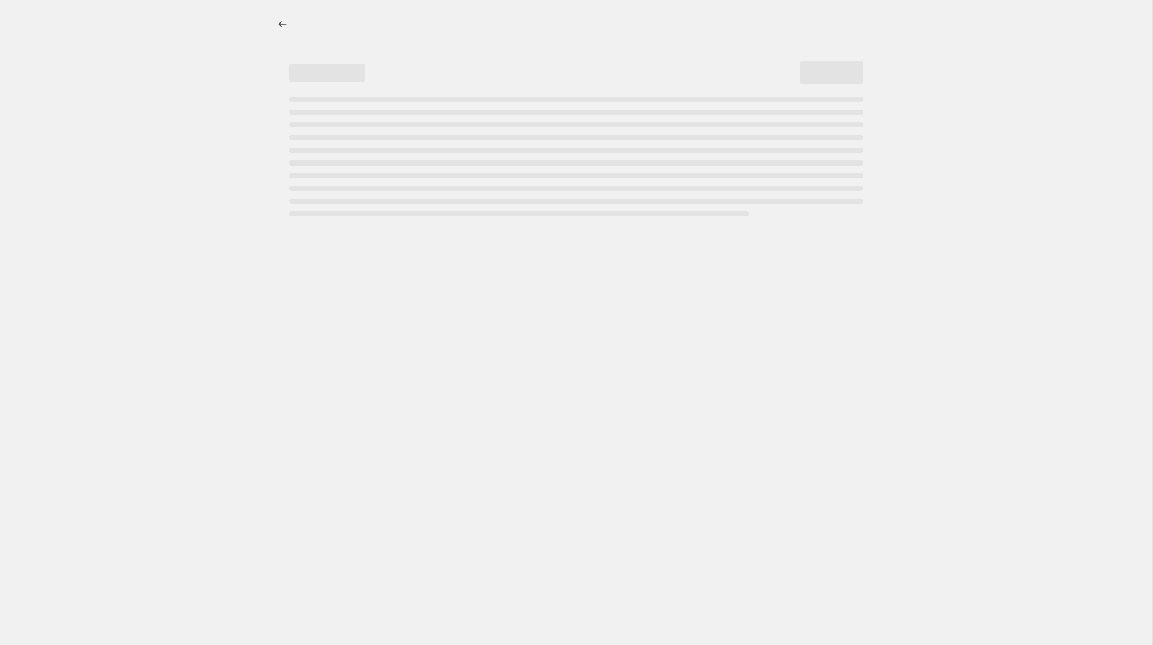
select select "percentage"
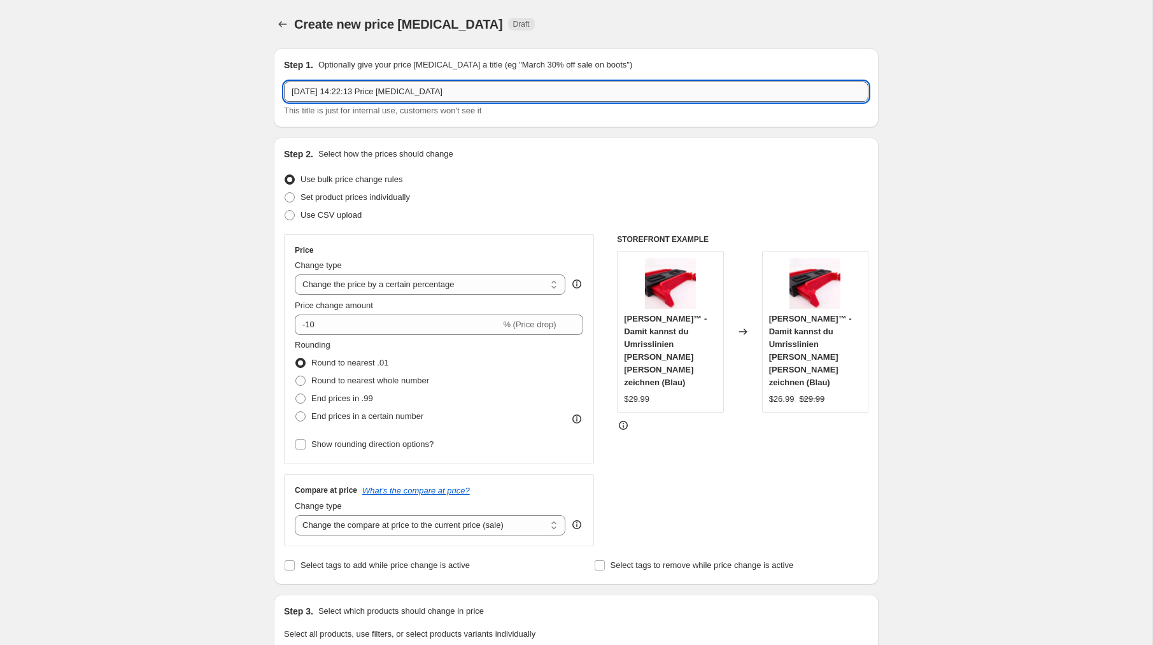
click at [445, 97] on input "[DATE] 14:22:13 Price [MEDICAL_DATA]" at bounding box center [576, 92] width 585 height 20
type input "Remove compare at prices"
click at [347, 291] on select "Change the price to a certain amount Change the price by a certain amount Chang…" at bounding box center [430, 285] width 271 height 20
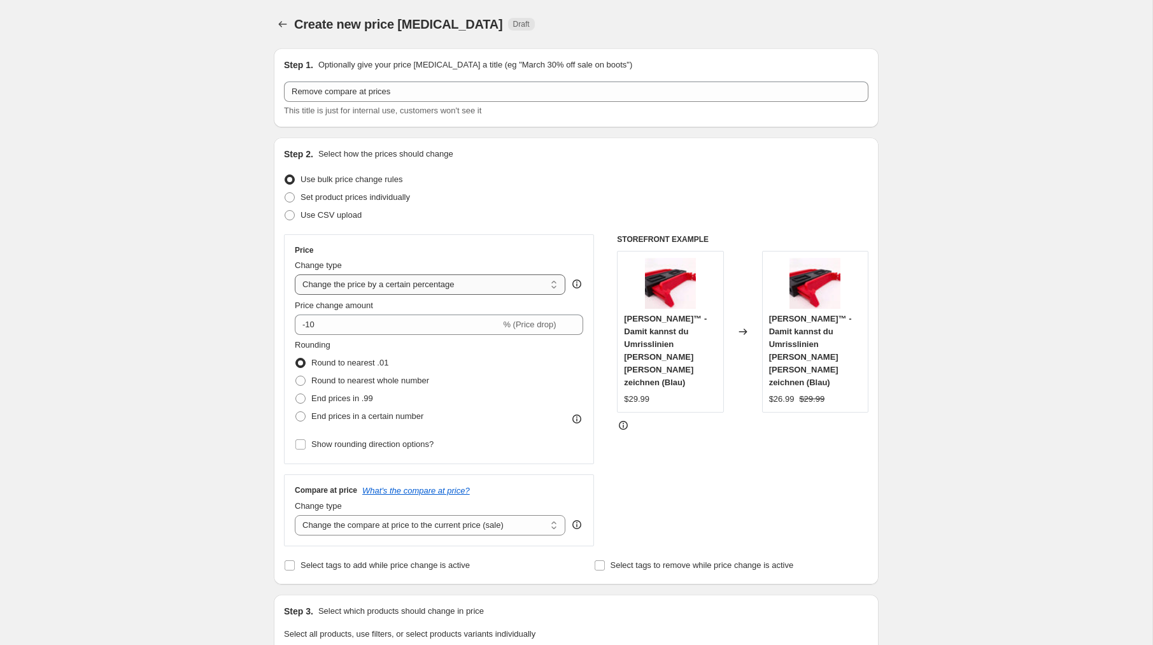
select select "no_change"
click at [295, 275] on select "Change the price to a certain amount Change the price by a certain amount Chang…" at bounding box center [430, 285] width 271 height 20
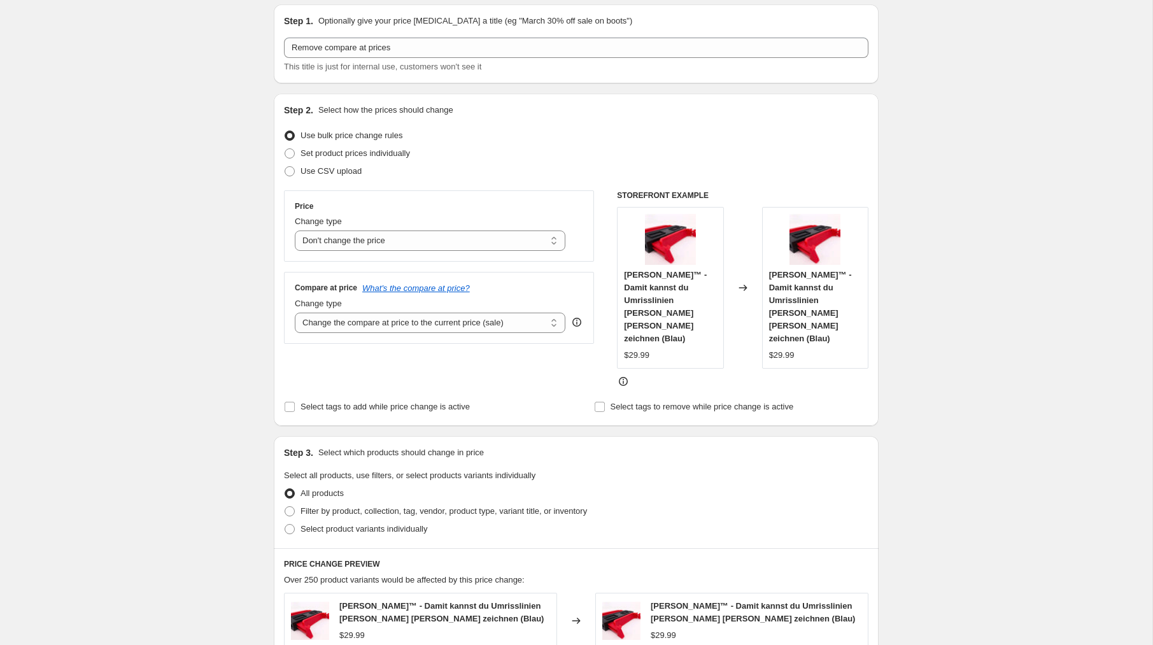
scroll to position [166, 0]
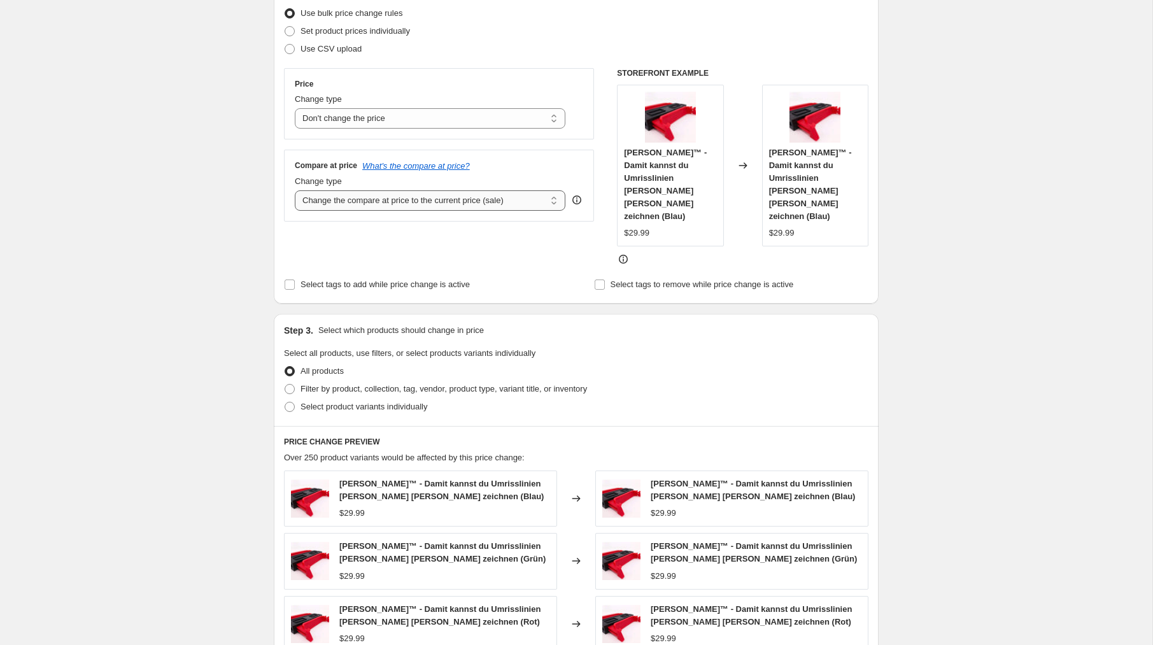
click at [373, 203] on select "Change the compare at price to the current price (sale) Change the compare at p…" at bounding box center [430, 200] width 271 height 20
select select "remove"
click at [295, 190] on select "Change the compare at price to the current price (sale) Change the compare at p…" at bounding box center [430, 200] width 271 height 20
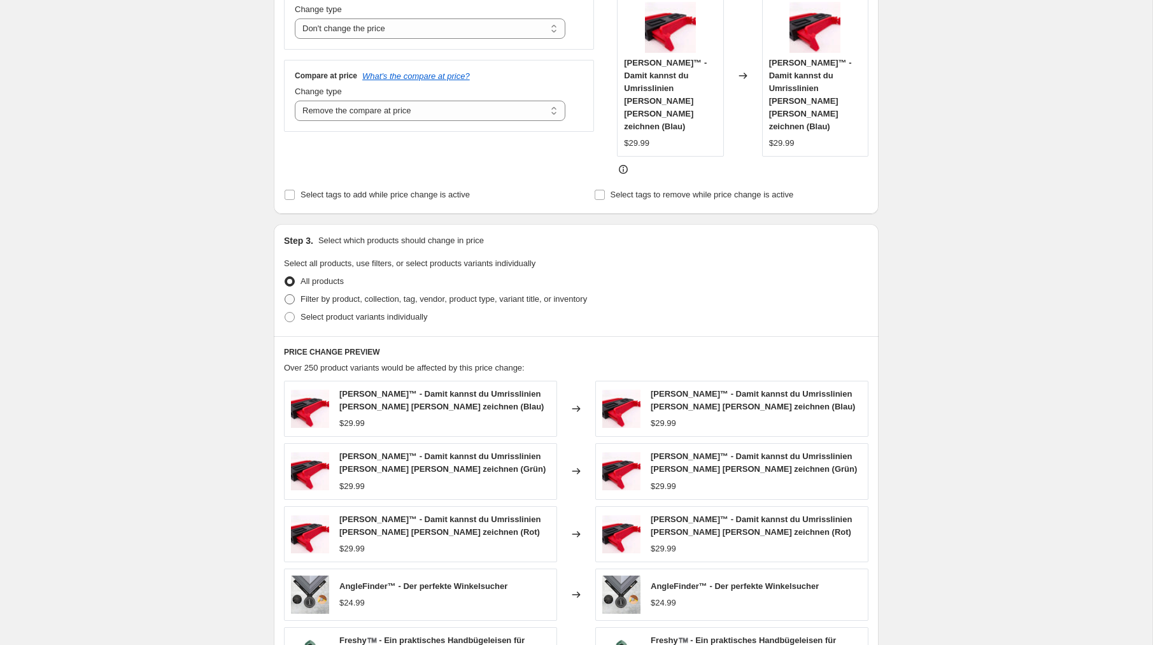
scroll to position [493, 0]
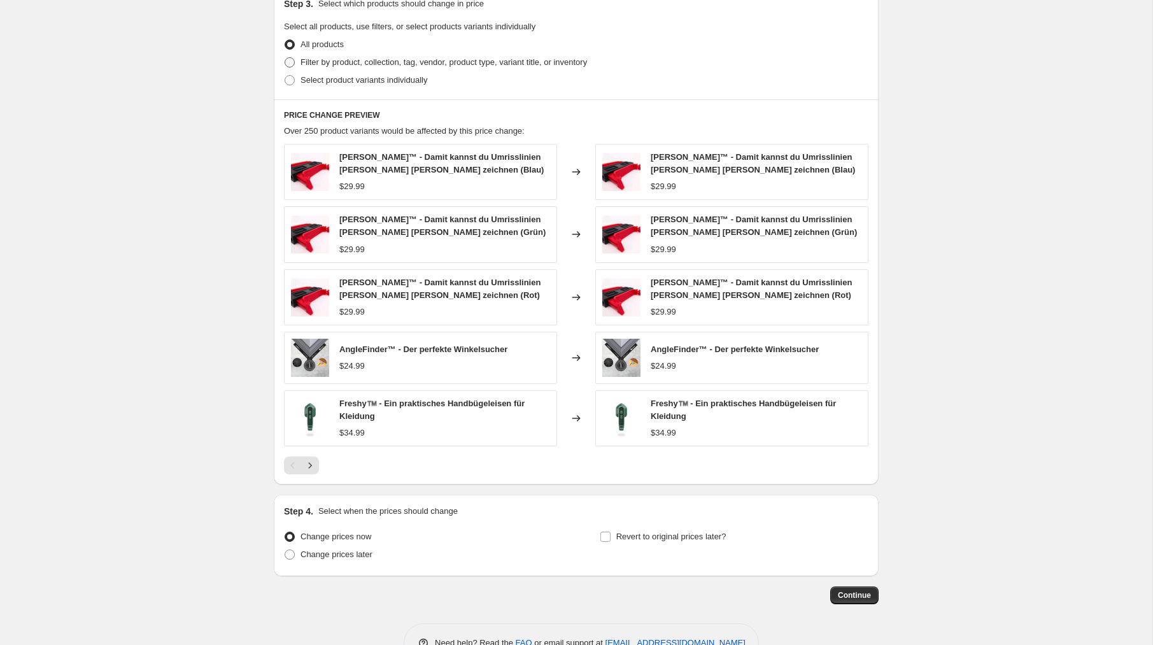
click at [311, 57] on span "Filter by product, collection, tag, vendor, product type, variant title, or inv…" at bounding box center [444, 62] width 287 height 10
click at [285, 57] on input "Filter by product, collection, tag, vendor, product type, variant title, or inv…" at bounding box center [285, 57] width 1 height 1
radio input "true"
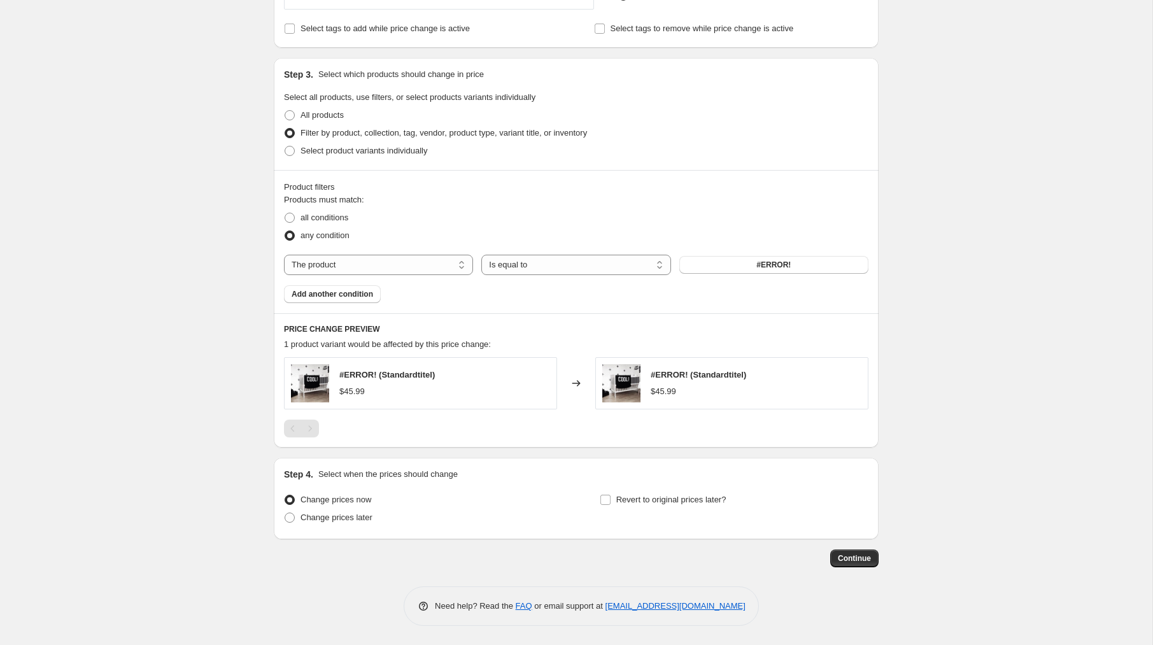
scroll to position [378, 0]
click at [353, 271] on select "The product The product's collection The product's tag The product's vendor The…" at bounding box center [378, 265] width 189 height 20
select select "product_status"
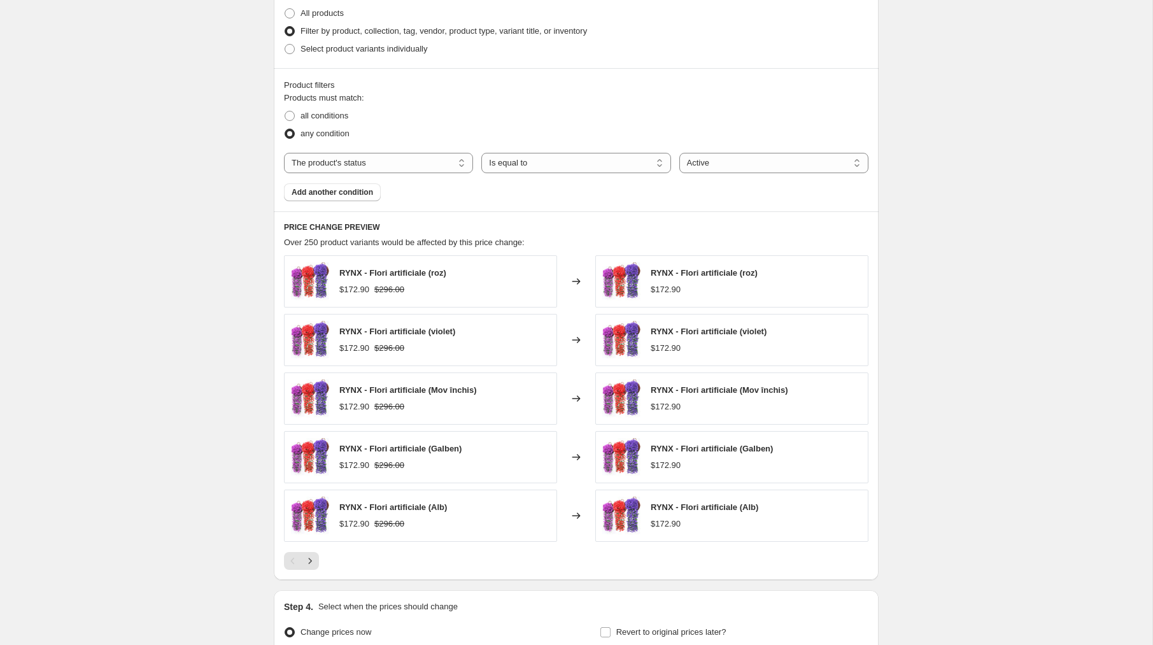
scroll to position [613, 0]
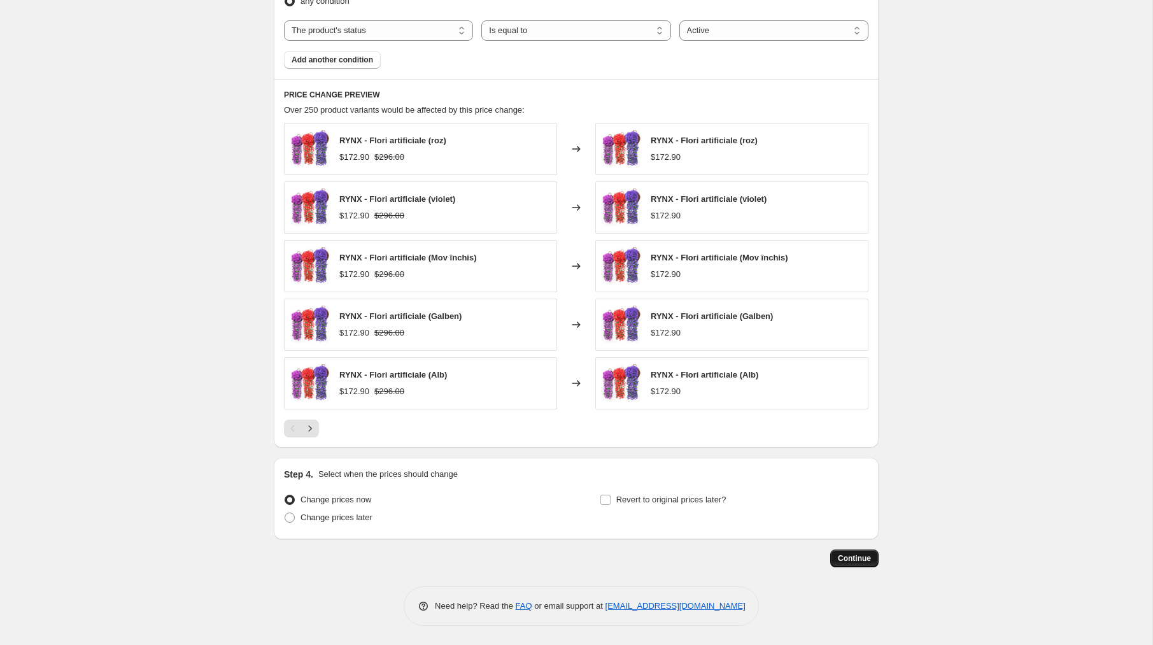
click at [869, 563] on span "Continue" at bounding box center [854, 558] width 33 height 10
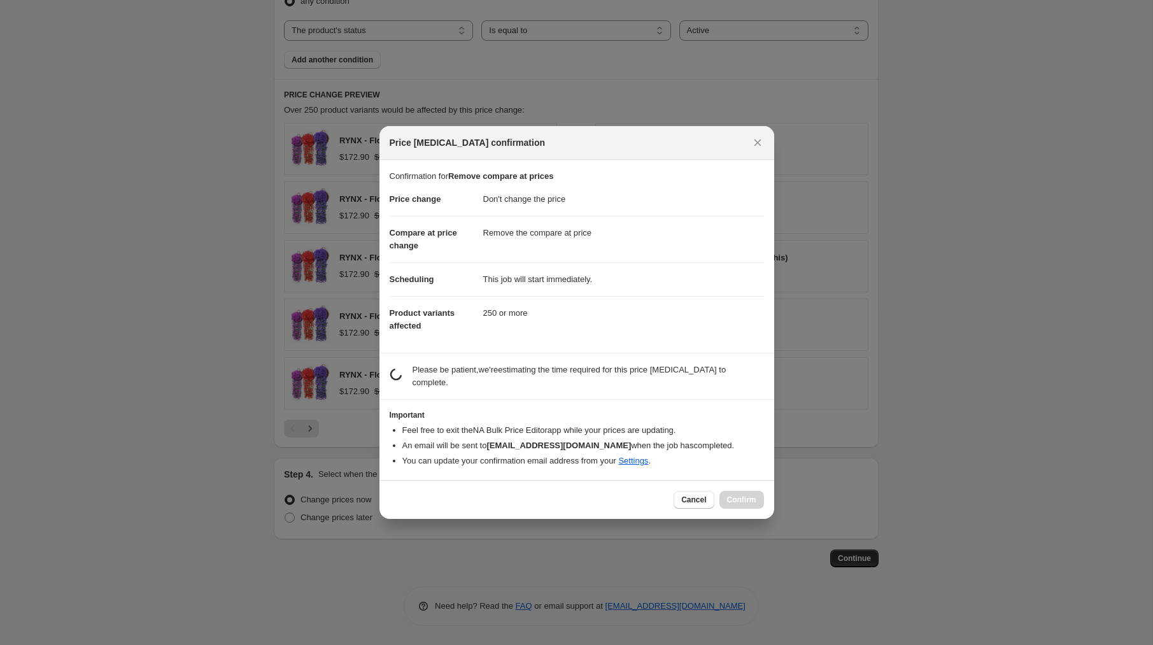
click at [857, 558] on div at bounding box center [576, 322] width 1153 height 645
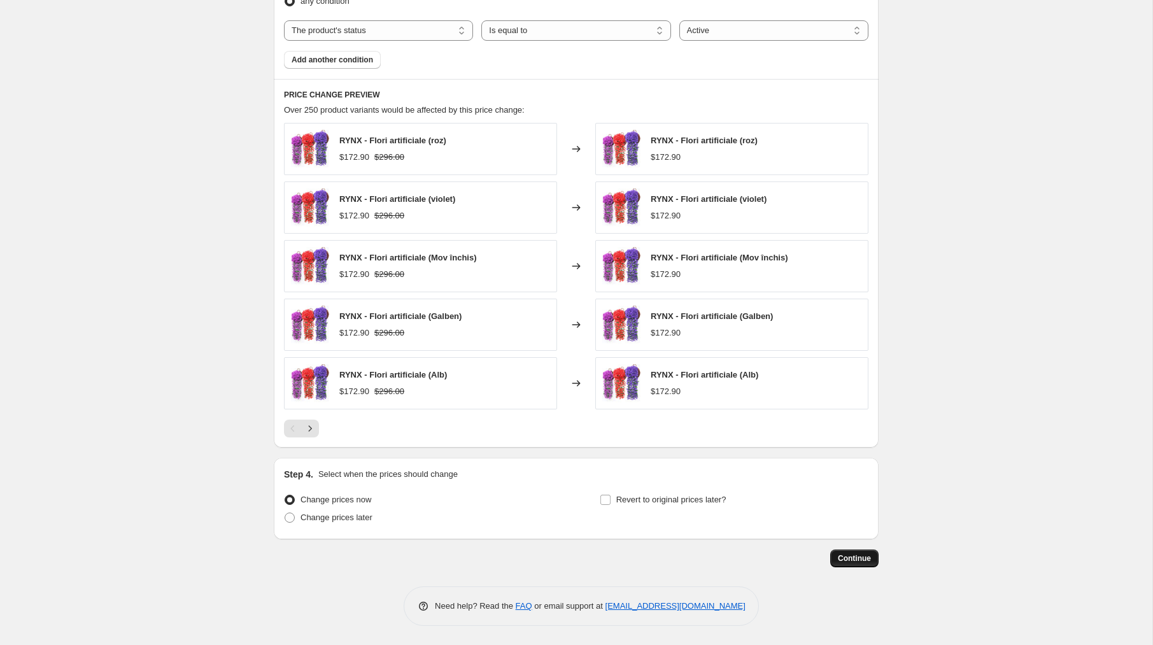
click at [855, 558] on span "Continue" at bounding box center [854, 558] width 33 height 10
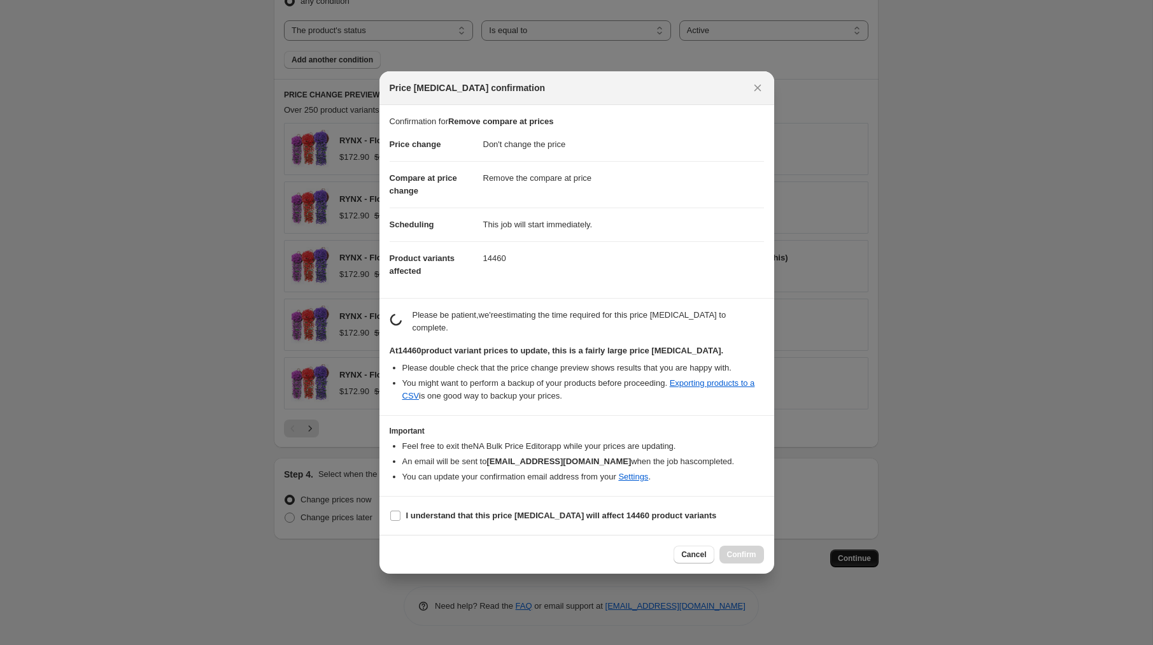
scroll to position [0, 0]
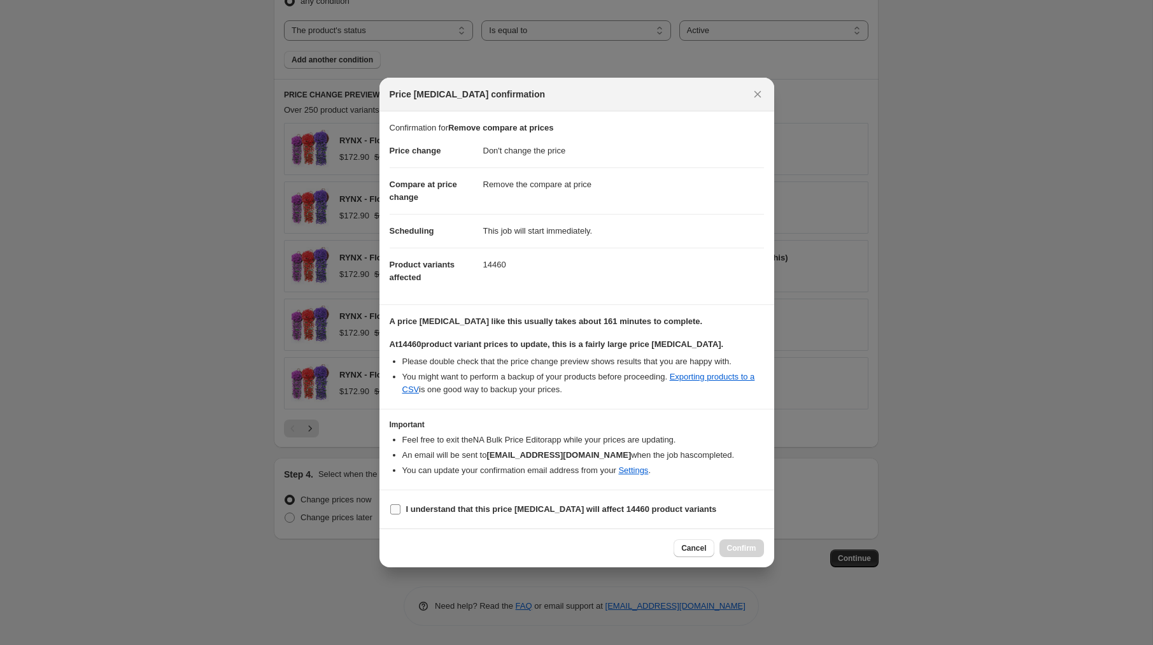
click at [462, 512] on b "I understand that this price [MEDICAL_DATA] will affect 14460 product variants" at bounding box center [561, 509] width 311 height 10
click at [401, 512] on input "I understand that this price [MEDICAL_DATA] will affect 14460 product variants" at bounding box center [395, 509] width 10 height 10
checkbox input "true"
click at [734, 548] on span "Confirm" at bounding box center [741, 548] width 29 height 10
